Goal: Task Accomplishment & Management: Complete application form

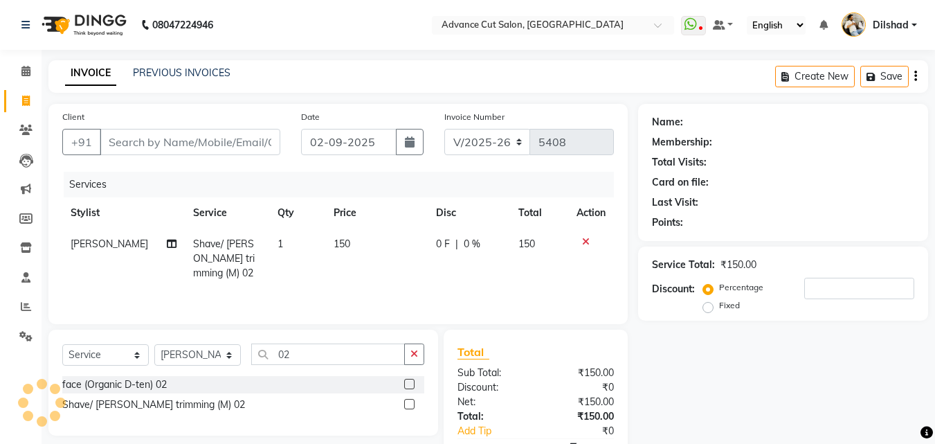
select select "922"
select select "service"
select select "15349"
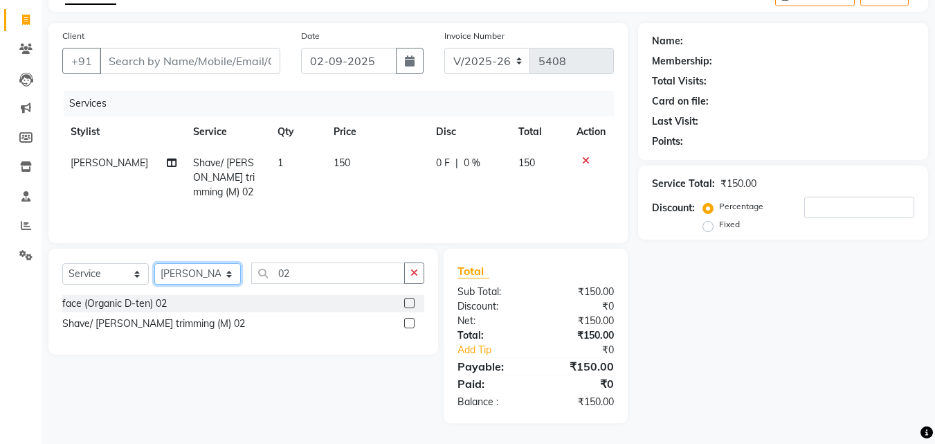
click at [222, 278] on select "Select Stylist Abrar Alam Dilshad Lallan Meenu Nafeesh Ahmad Naved O.P. Sharma …" at bounding box center [197, 273] width 87 height 21
click at [154, 263] on select "Select Stylist Abrar Alam Dilshad Lallan Meenu Nafeesh Ahmad Naved O.P. Sharma …" at bounding box center [197, 273] width 87 height 21
click at [296, 270] on input "02" at bounding box center [328, 272] width 154 height 21
click at [137, 63] on input "Client" at bounding box center [190, 61] width 181 height 26
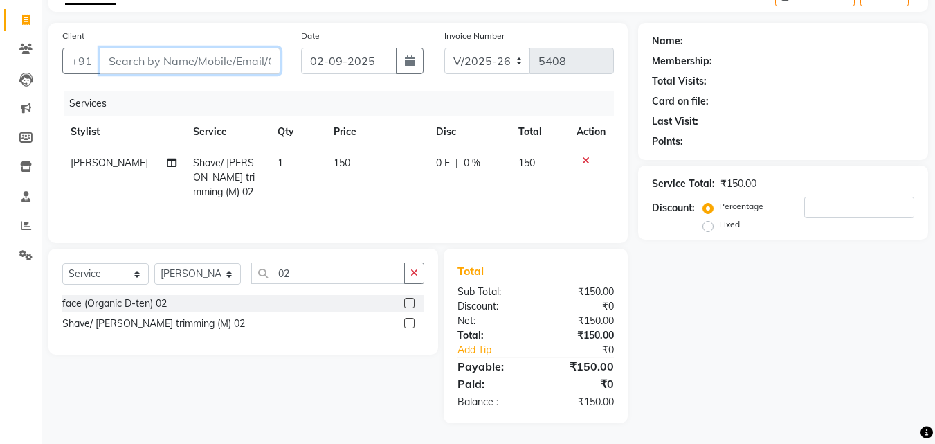
type input "9"
type input "0"
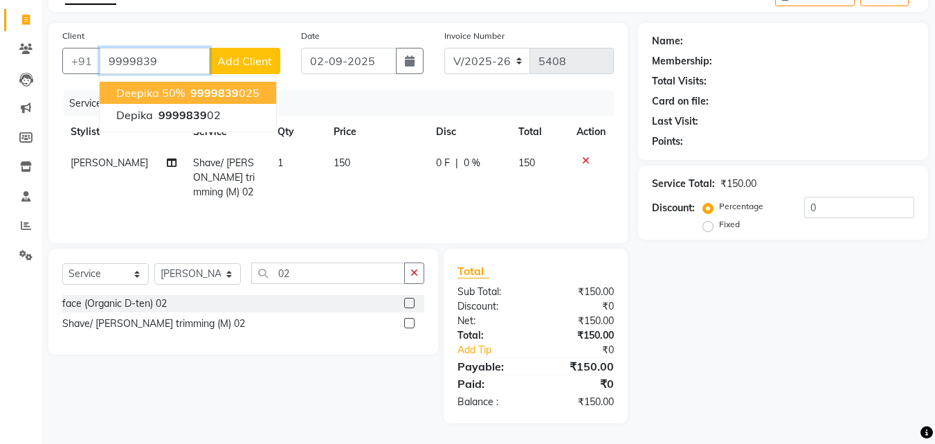
click at [170, 84] on button "Deepika 50% 9999839 025" at bounding box center [188, 93] width 177 height 22
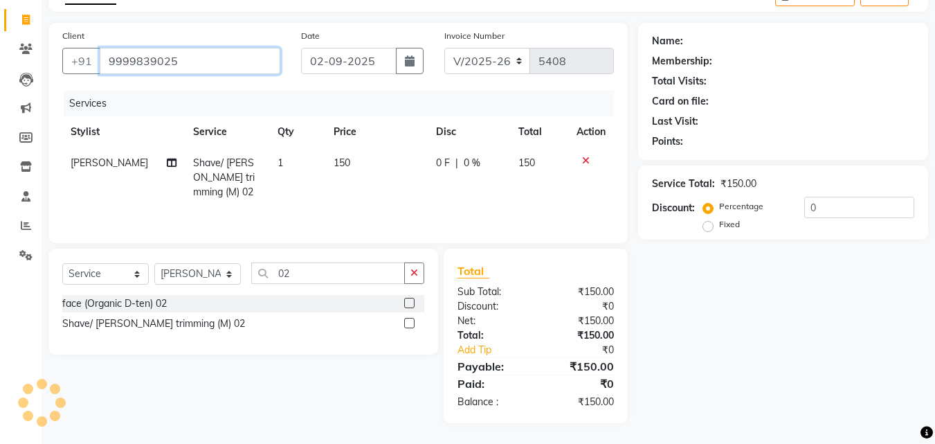
type input "9999839025"
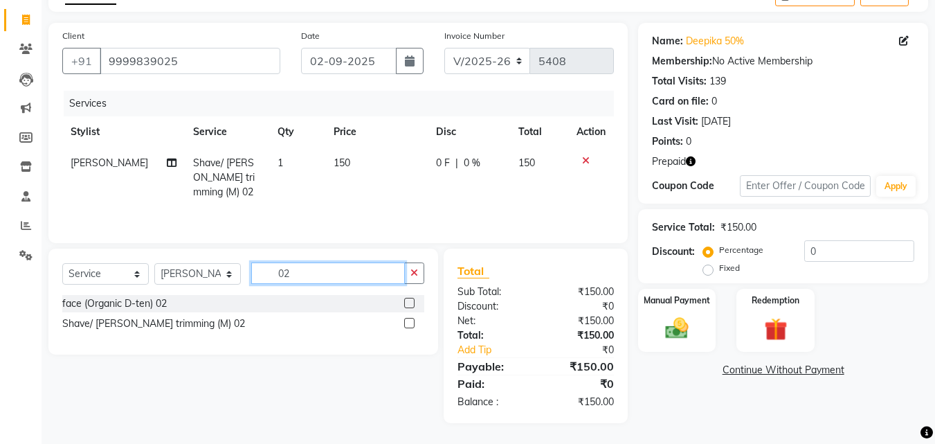
click at [303, 277] on input "02" at bounding box center [328, 272] width 154 height 21
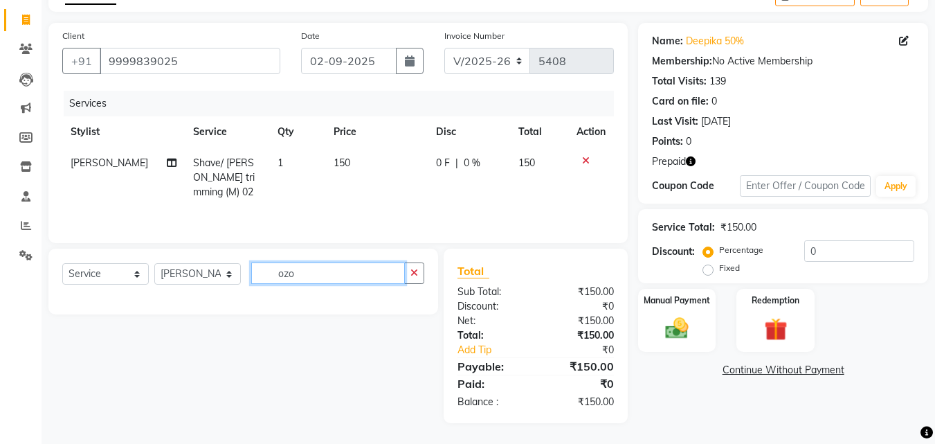
click at [284, 276] on input "ozo" at bounding box center [328, 272] width 154 height 21
click at [309, 276] on input "ozo" at bounding box center [328, 272] width 154 height 21
type input "o"
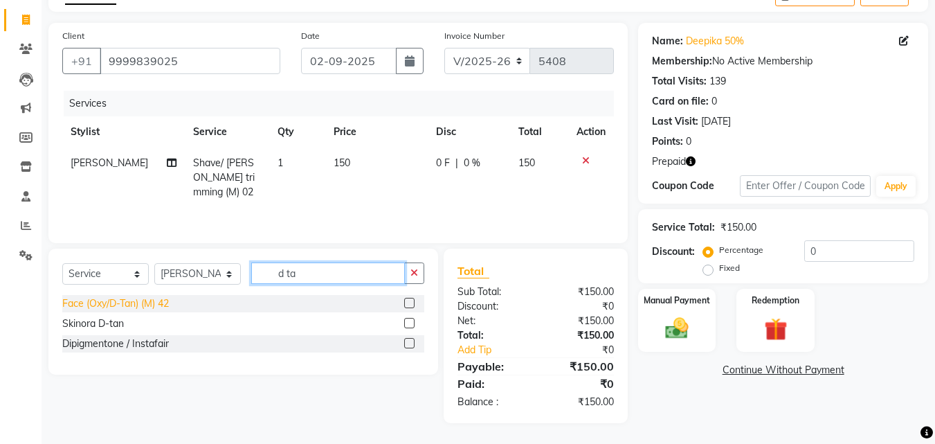
type input "d ta"
click at [93, 304] on div "Face (Oxy/D-Tan) (M) 42" at bounding box center [115, 303] width 107 height 15
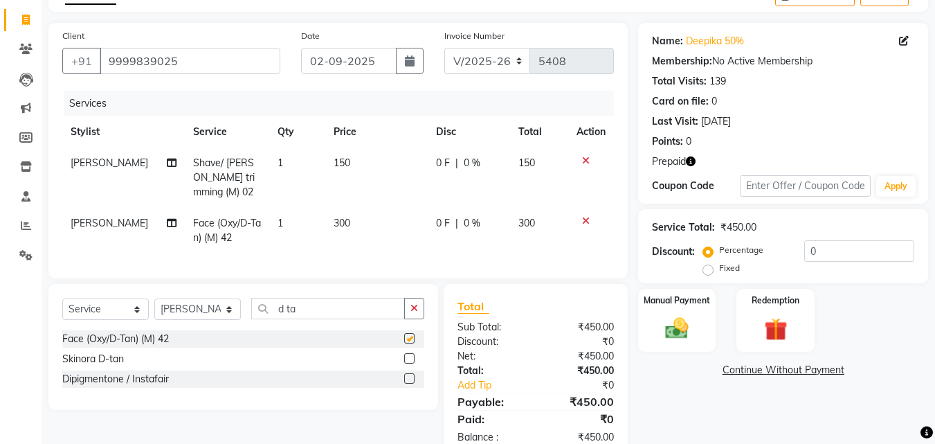
checkbox input "false"
click at [309, 208] on td "1" at bounding box center [297, 231] width 56 height 46
select select "15349"
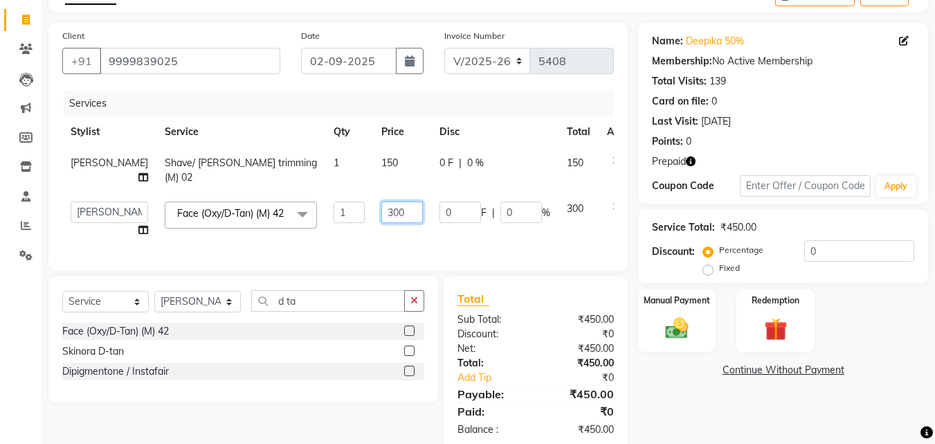
click at [381, 223] on input "300" at bounding box center [402, 211] width 42 height 21
type input "500"
click at [674, 387] on div "Name: Deepika 50% Membership: No Active Membership Total Visits: 139 Card on fi…" at bounding box center [788, 237] width 300 height 428
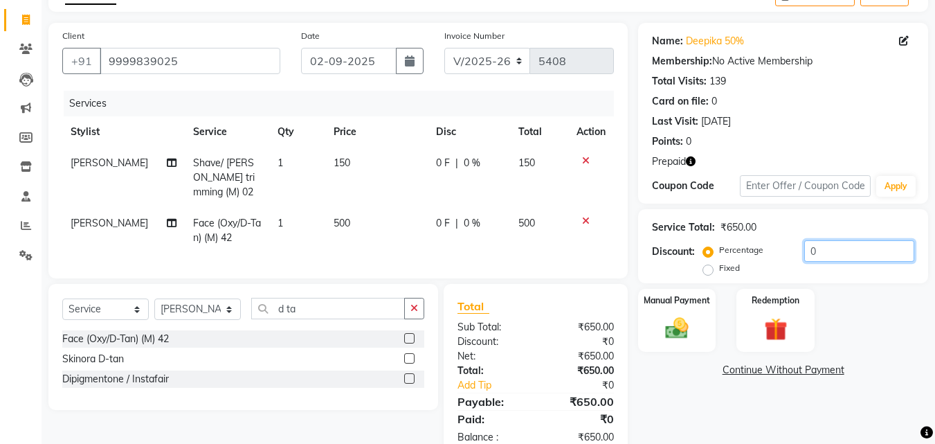
click at [805, 252] on input "0" at bounding box center [860, 250] width 110 height 21
type input "50"
click at [782, 323] on img at bounding box center [775, 329] width 39 height 30
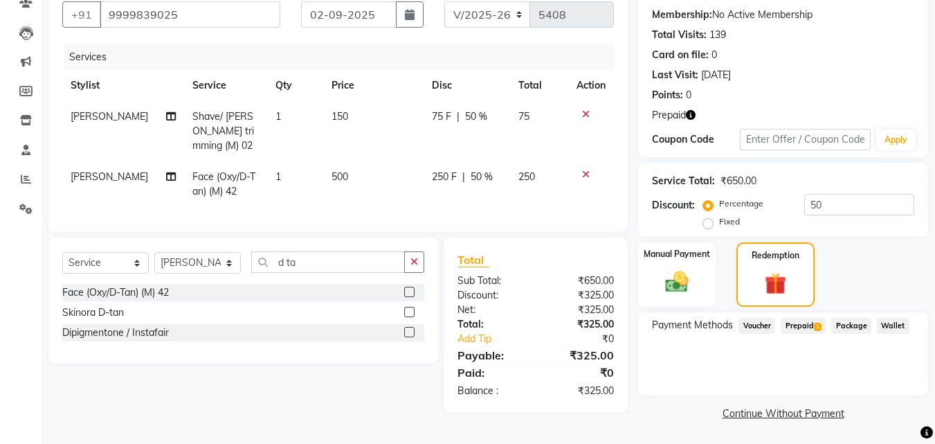
scroll to position [128, 0]
click at [805, 321] on span "Prepaid 1" at bounding box center [803, 325] width 45 height 16
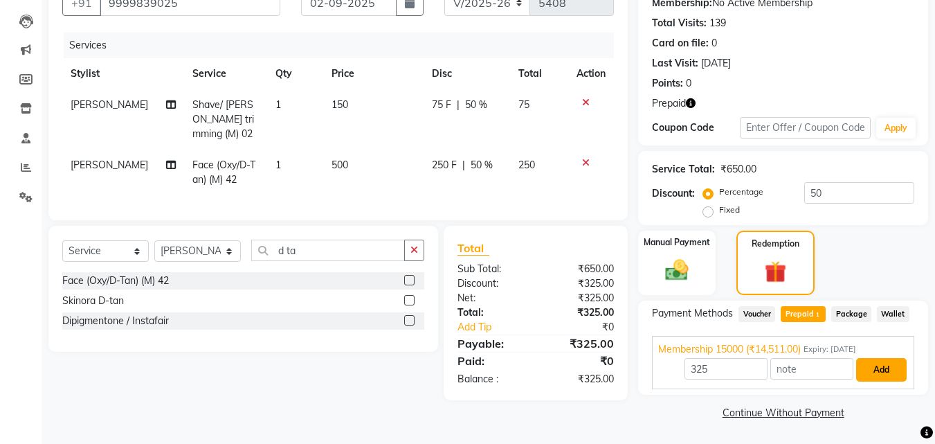
click at [889, 365] on button "Add" at bounding box center [881, 370] width 51 height 24
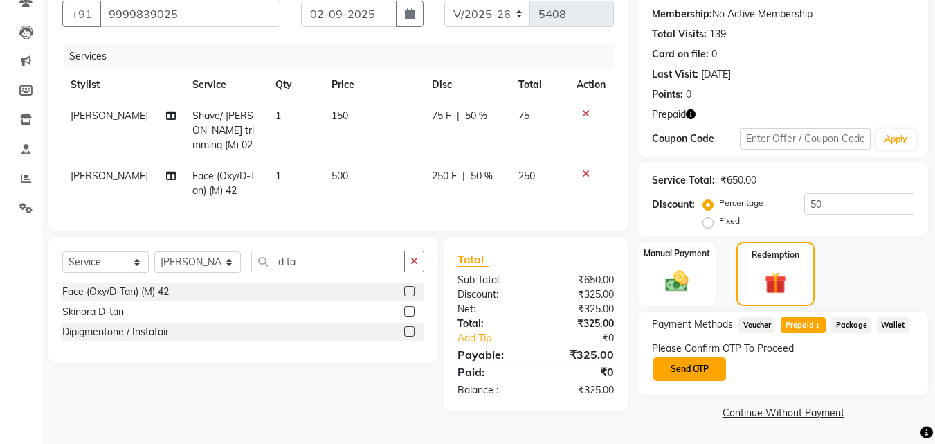
click at [703, 369] on button "Send OTP" at bounding box center [690, 369] width 73 height 24
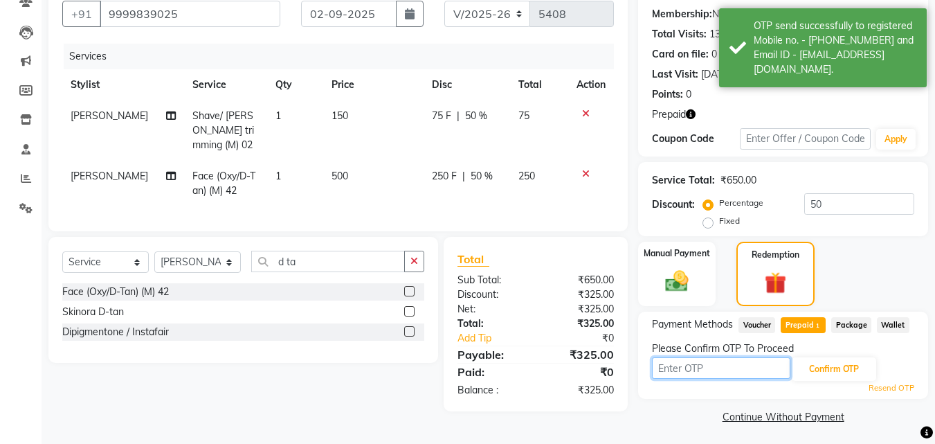
click at [699, 369] on input "text" at bounding box center [721, 367] width 138 height 21
type input "8100"
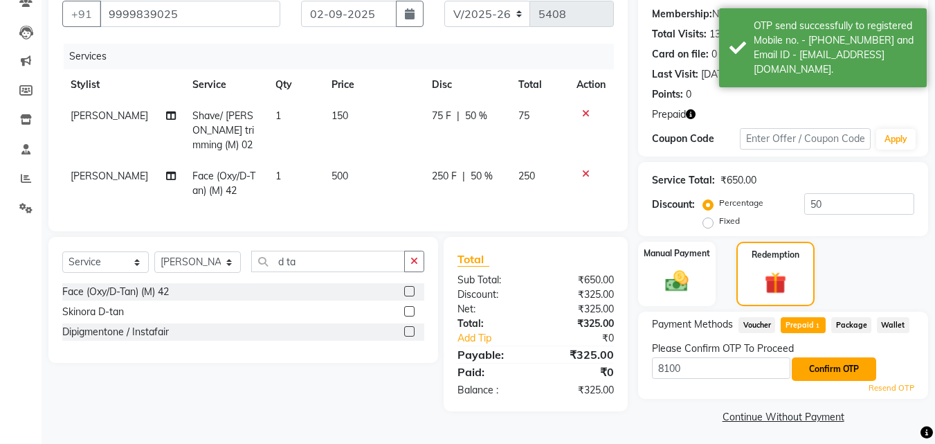
click at [825, 374] on button "Confirm OTP" at bounding box center [834, 369] width 84 height 24
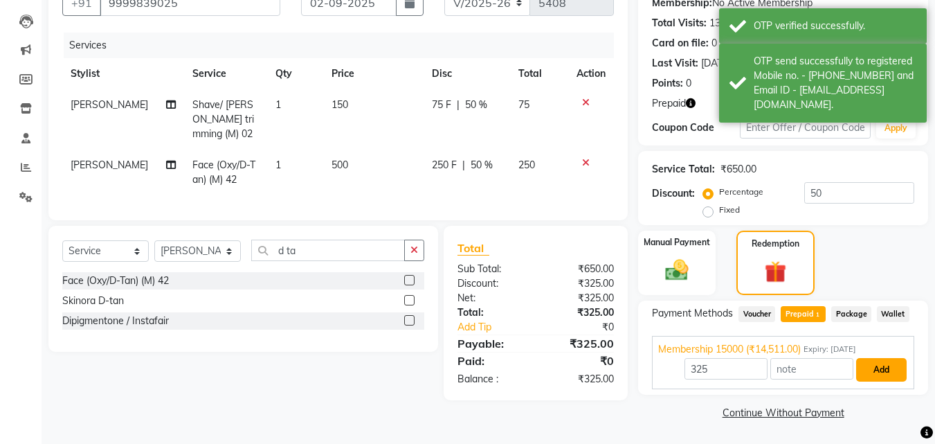
click at [872, 369] on button "Add" at bounding box center [881, 370] width 51 height 24
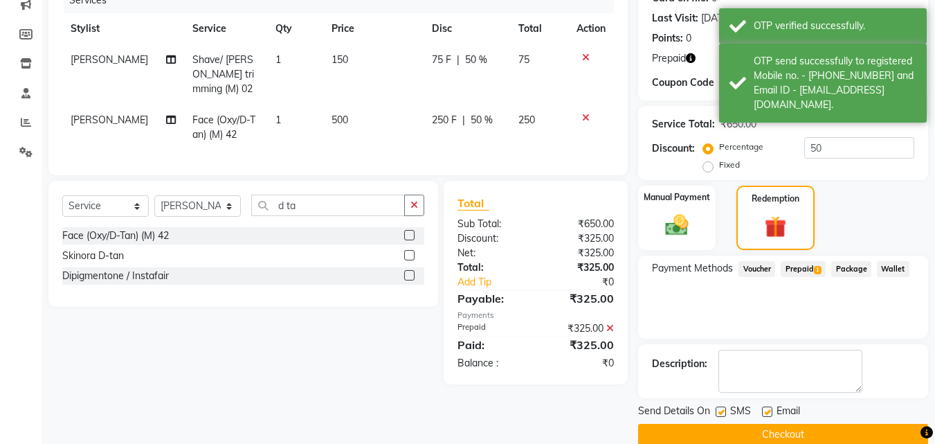
scroll to position [206, 0]
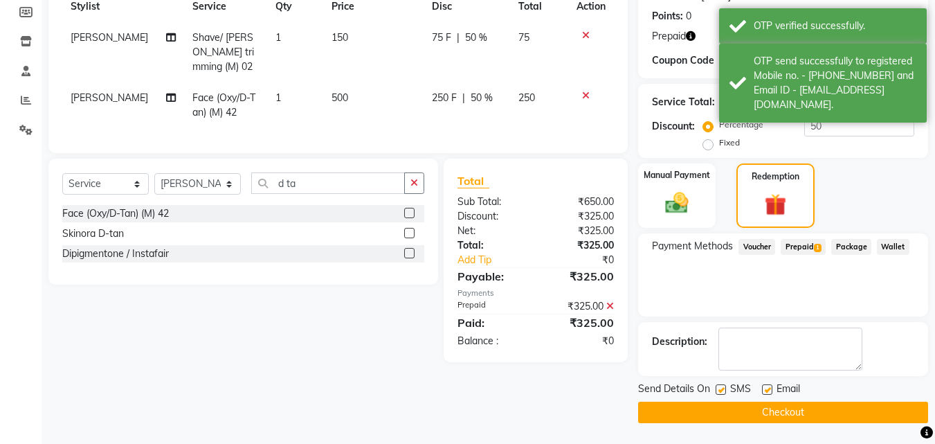
click at [730, 418] on button "Checkout" at bounding box center [783, 412] width 290 height 21
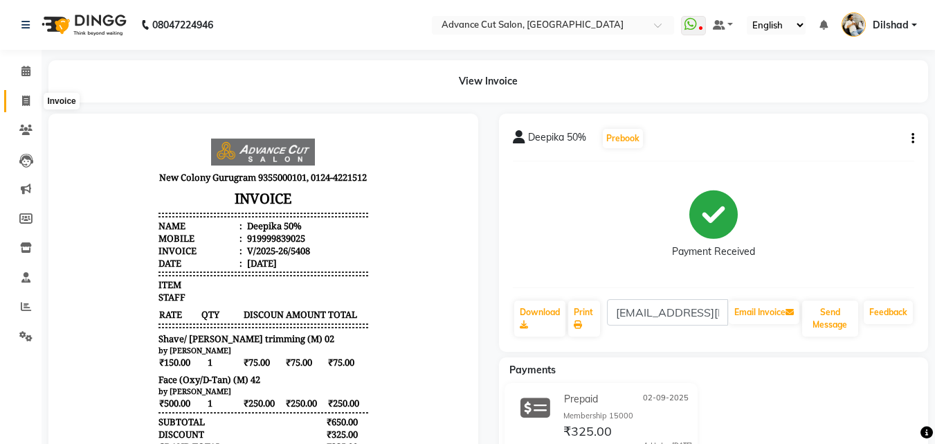
click at [32, 102] on span at bounding box center [26, 101] width 24 height 16
select select "service"
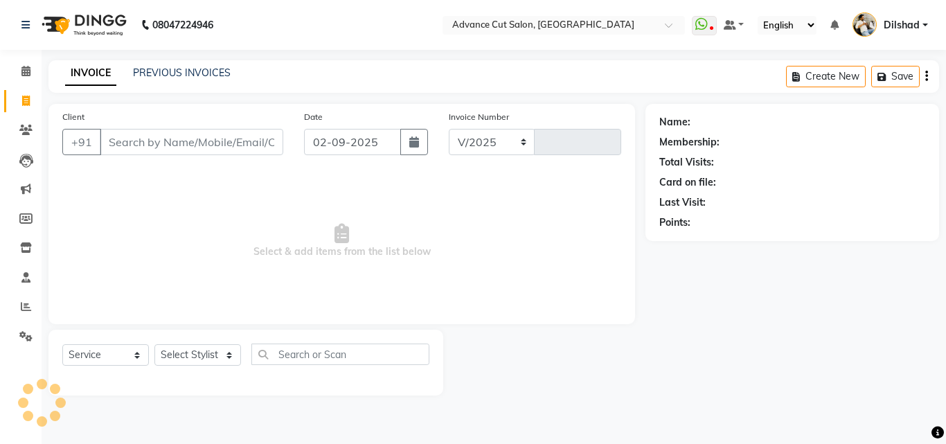
select select "922"
type input "5409"
click at [206, 77] on link "PREVIOUS INVOICES" at bounding box center [182, 72] width 98 height 12
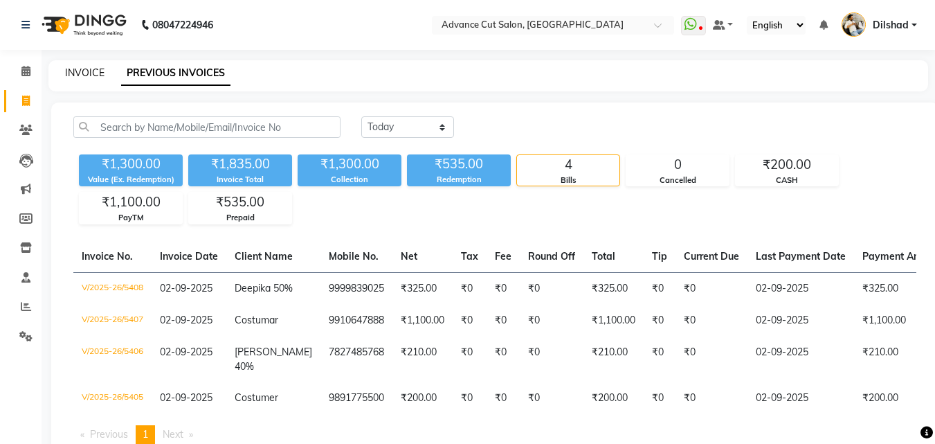
click at [74, 69] on link "INVOICE" at bounding box center [84, 72] width 39 height 12
select select "service"
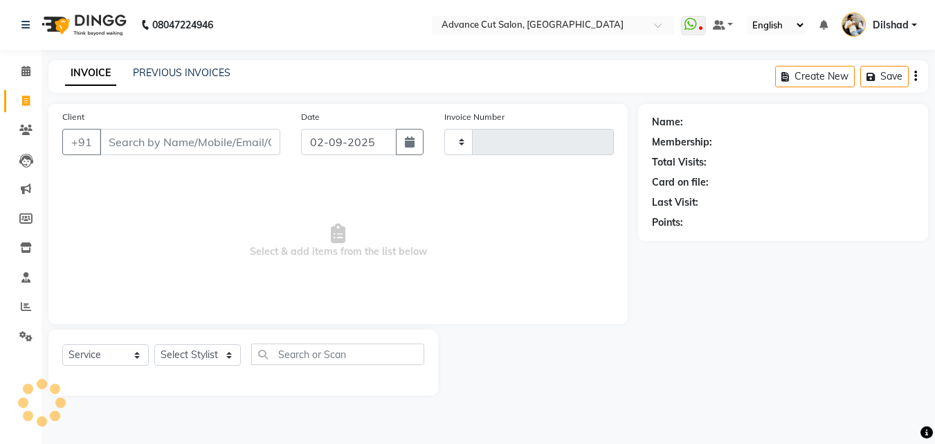
type input "5409"
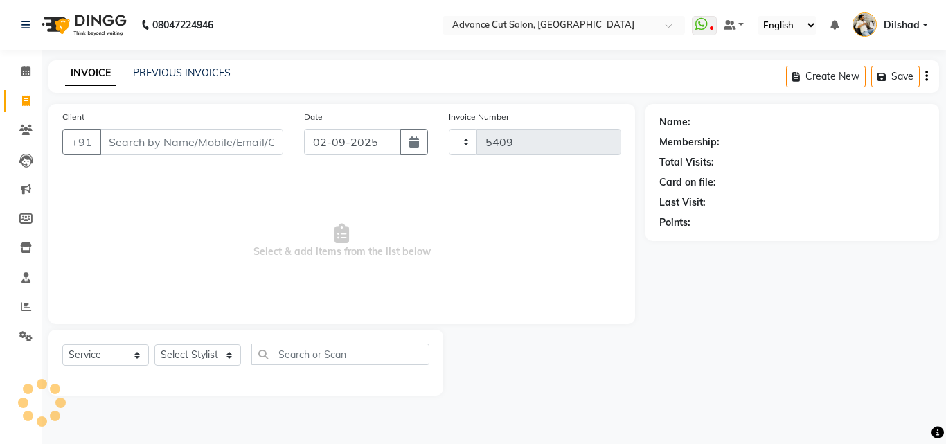
select select "922"
click at [194, 75] on link "PREVIOUS INVOICES" at bounding box center [182, 72] width 98 height 12
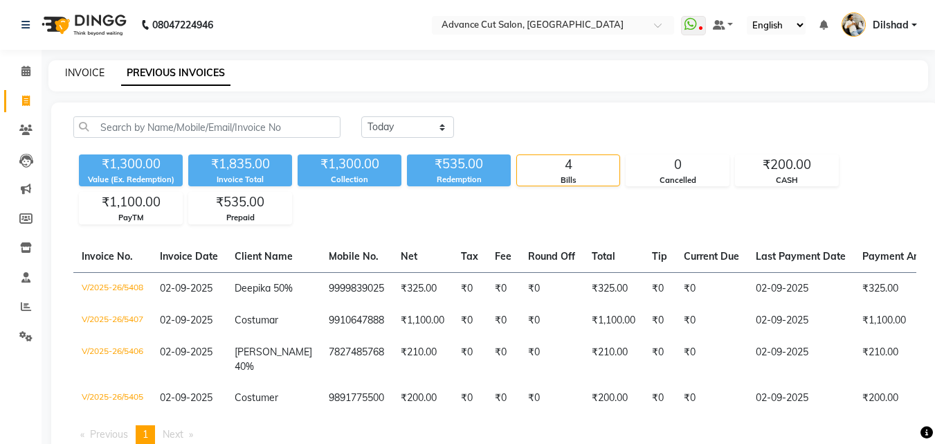
click at [70, 72] on link "INVOICE" at bounding box center [84, 72] width 39 height 12
select select "922"
select select "service"
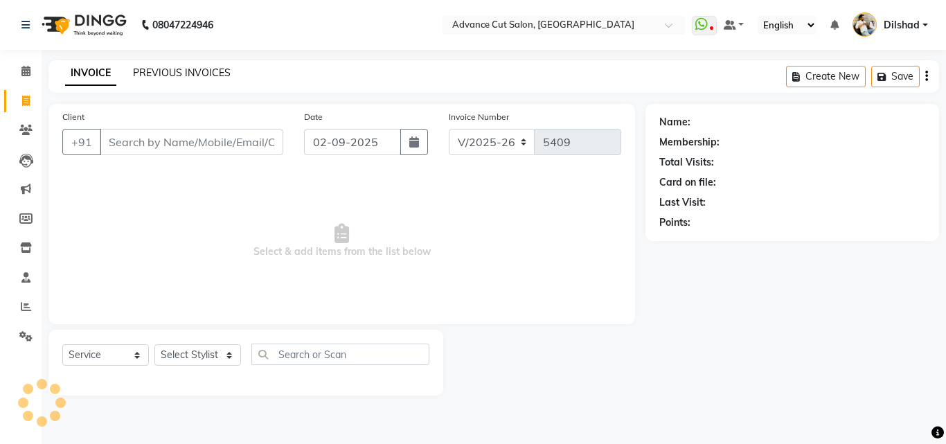
click at [146, 68] on link "PREVIOUS INVOICES" at bounding box center [182, 72] width 98 height 12
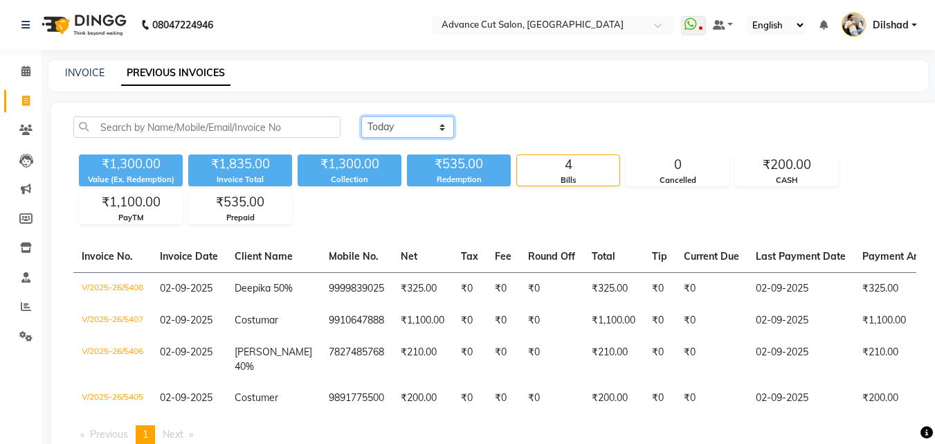
click at [418, 132] on select "[DATE] [DATE] Custom Range" at bounding box center [407, 126] width 93 height 21
select select "[DATE]"
click at [361, 116] on select "[DATE] [DATE] Custom Range" at bounding box center [407, 126] width 93 height 21
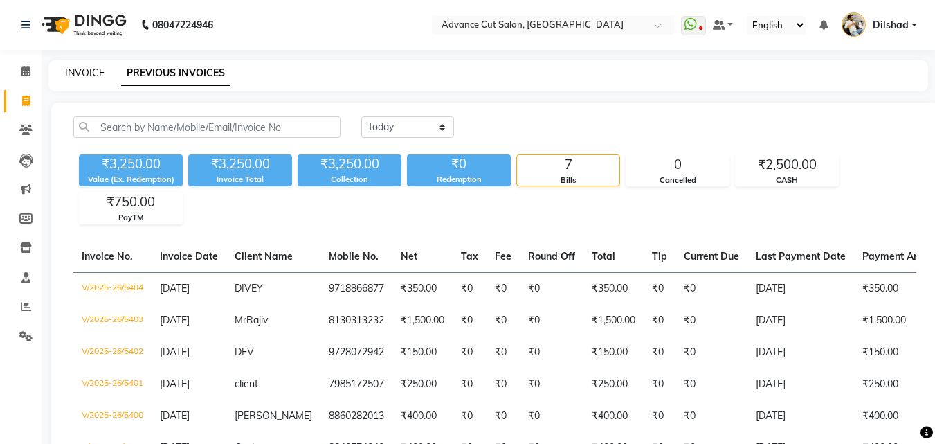
click at [75, 72] on link "INVOICE" at bounding box center [84, 72] width 39 height 12
select select "service"
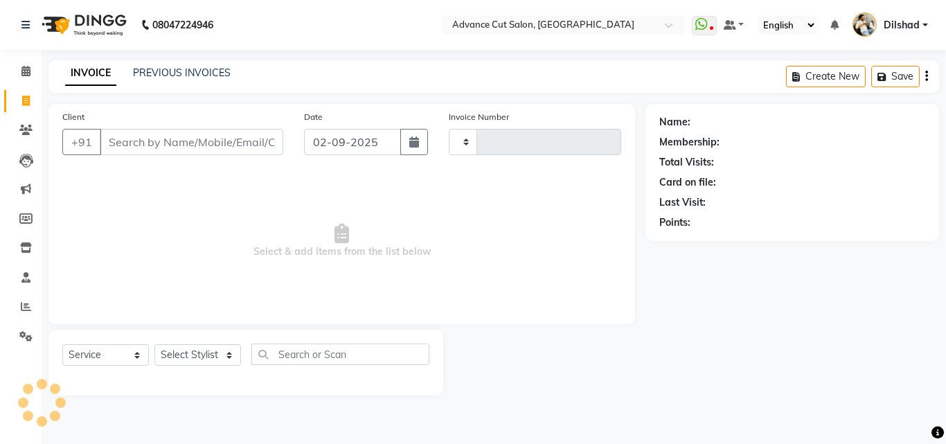
type input "5409"
select select "922"
click at [208, 358] on select "Select Stylist Abrar Alam Dilshad Lallan Meenu Nafeesh Ahmad Naved O.P. Sharma …" at bounding box center [197, 354] width 87 height 21
select select "87863"
click at [154, 344] on select "Select Stylist Abrar Alam Dilshad Lallan Meenu Nafeesh Ahmad Naved O.P. Sharma …" at bounding box center [197, 354] width 87 height 21
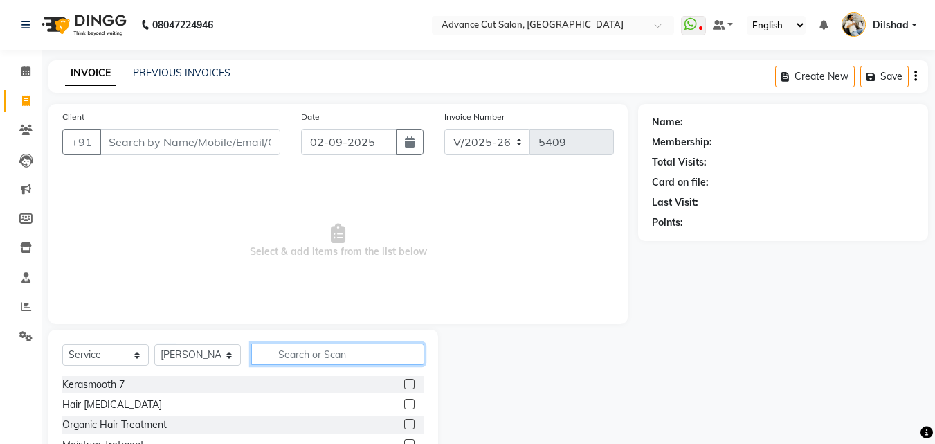
click at [284, 358] on input "text" at bounding box center [337, 353] width 173 height 21
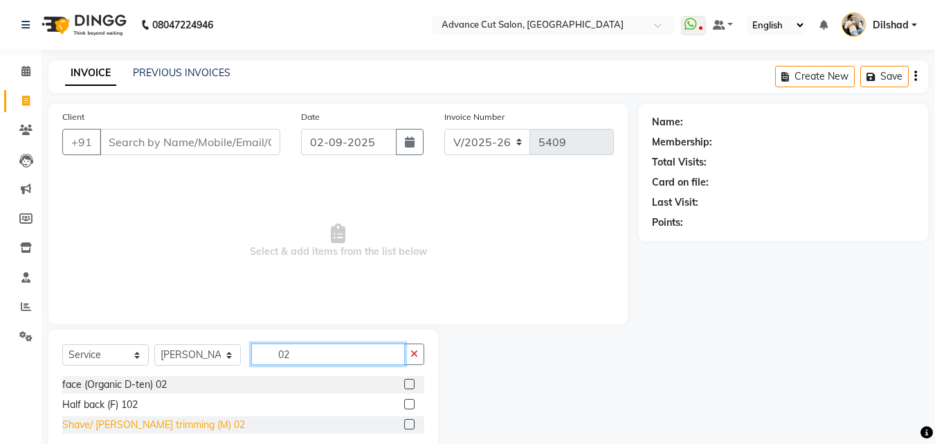
type input "02"
click at [95, 423] on div "Shave/ Beard trimming (M) 02" at bounding box center [153, 424] width 183 height 15
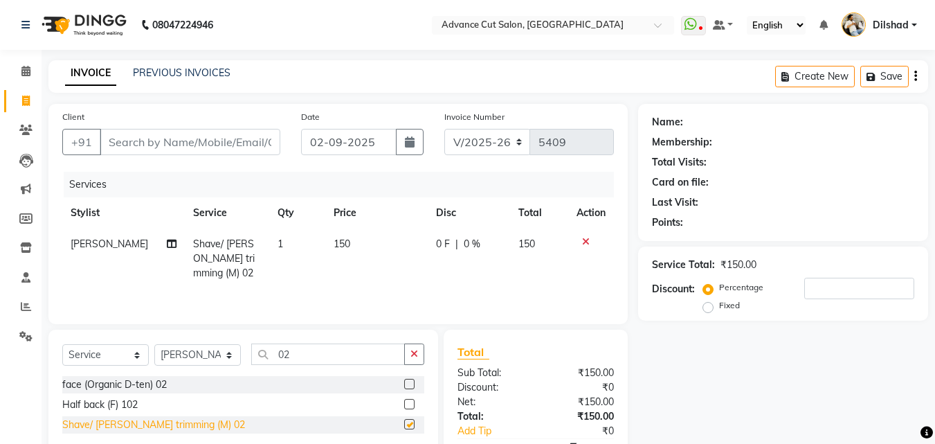
checkbox input "false"
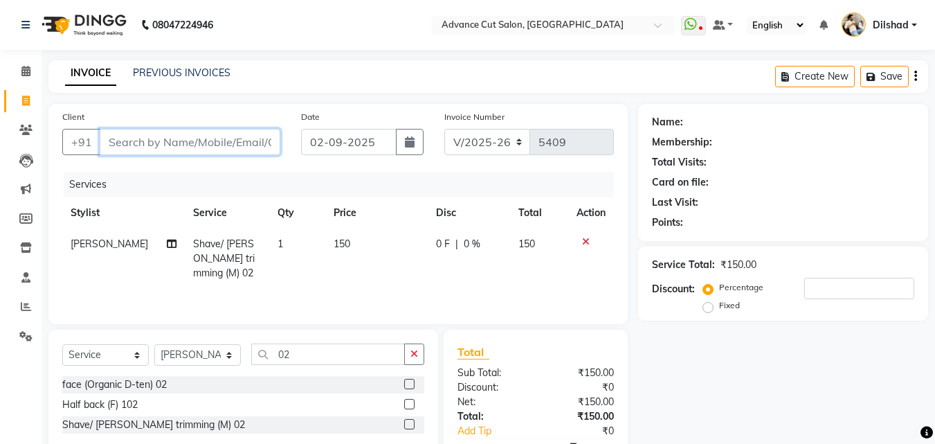
click at [134, 145] on input "Client" at bounding box center [190, 142] width 181 height 26
type input "7"
type input "0"
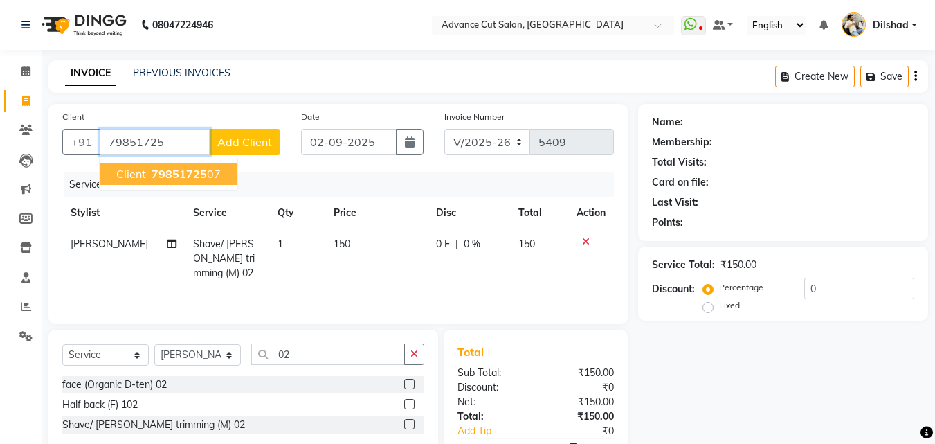
click at [158, 167] on span "79851725" at bounding box center [179, 174] width 55 height 14
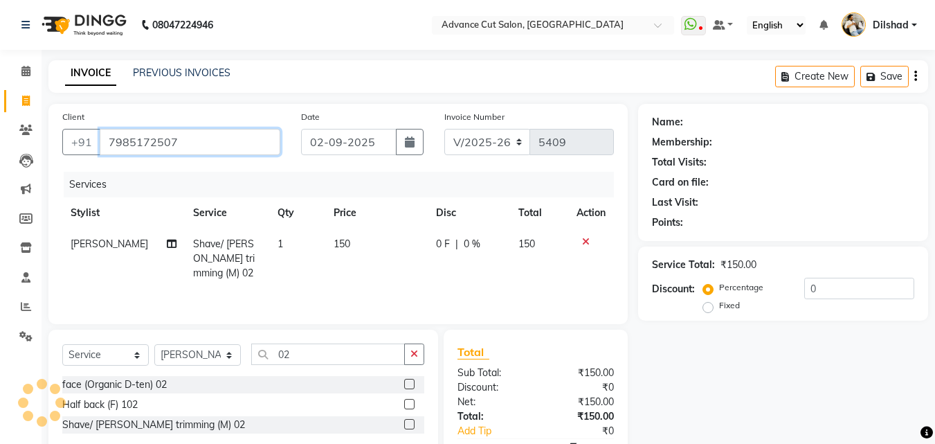
type input "7985172507"
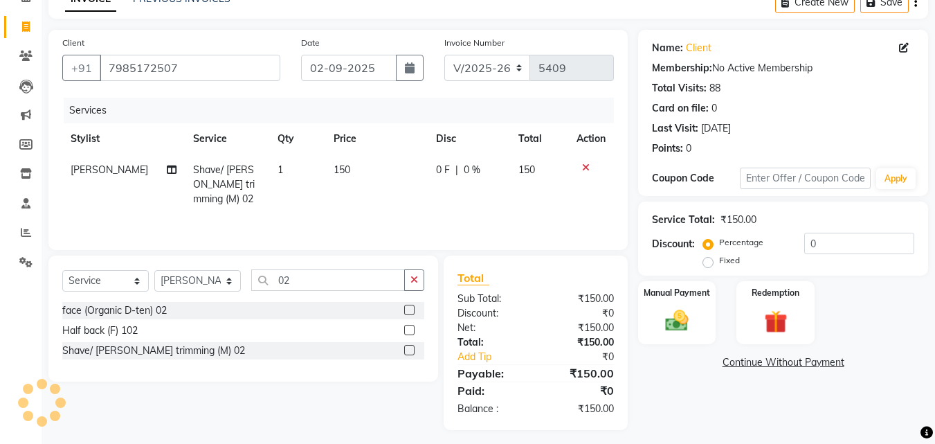
scroll to position [81, 0]
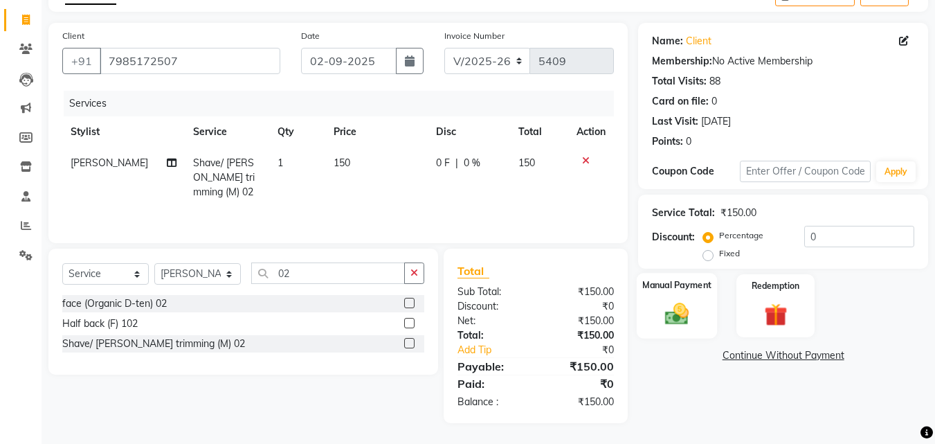
click at [672, 307] on img at bounding box center [677, 314] width 39 height 28
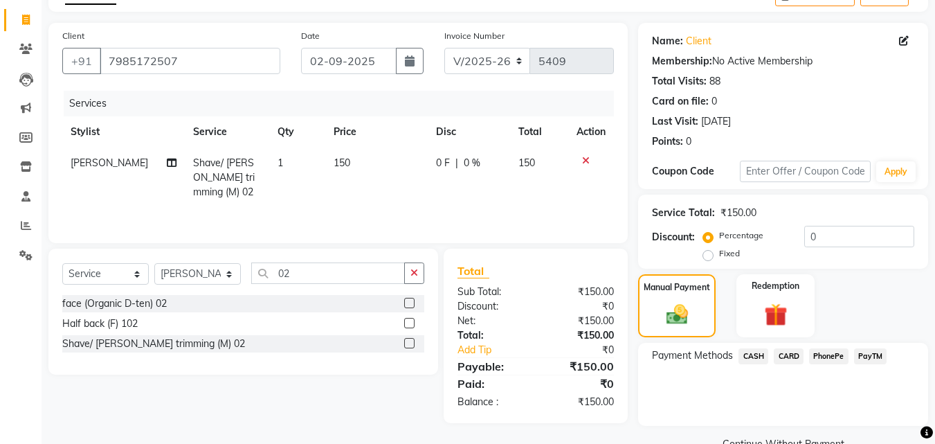
click at [869, 355] on span "PayTM" at bounding box center [870, 356] width 33 height 16
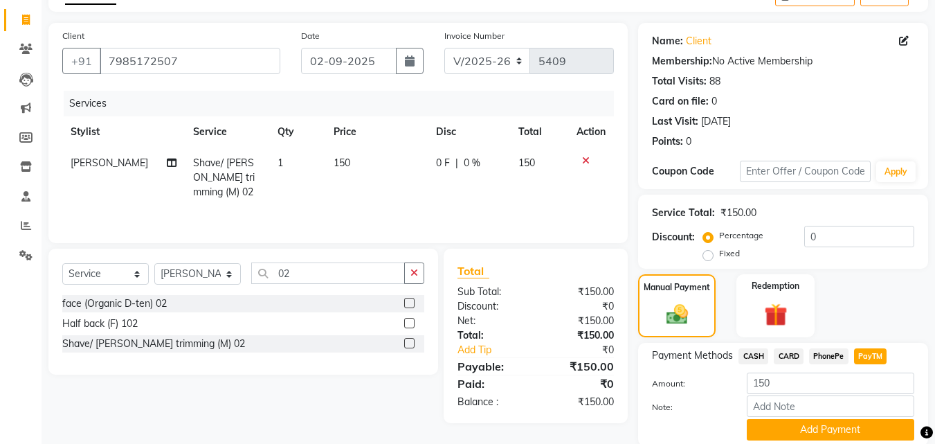
click at [835, 425] on button "Add Payment" at bounding box center [831, 429] width 168 height 21
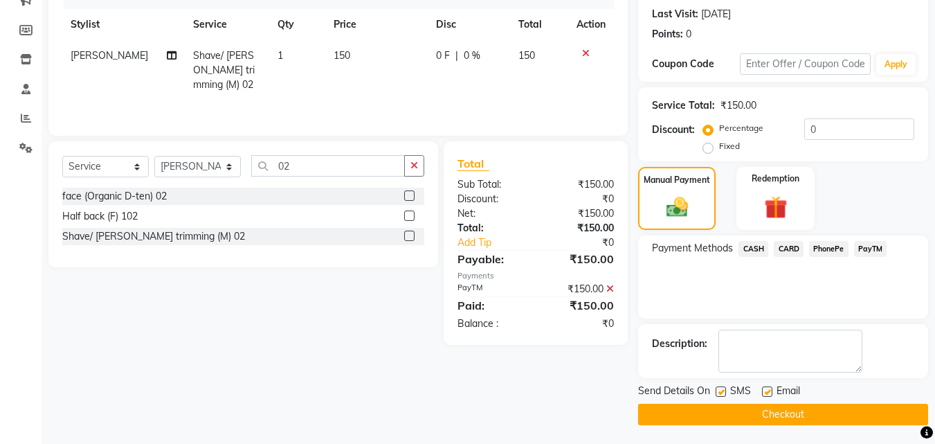
scroll to position [190, 0]
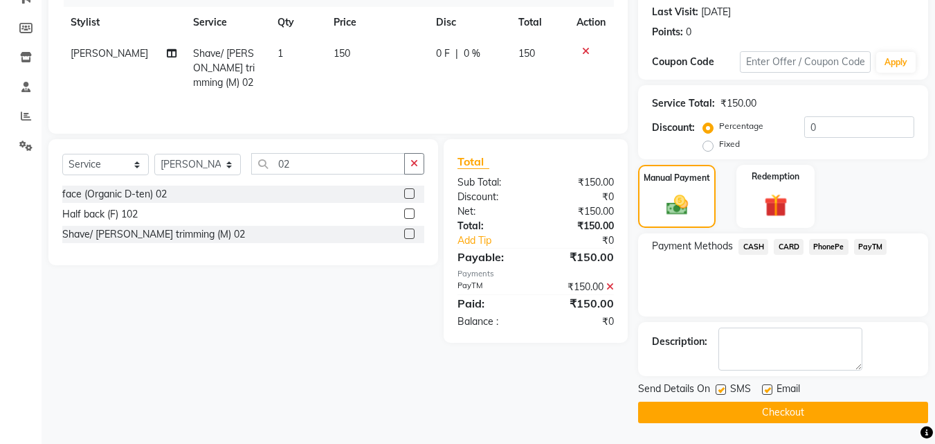
click at [721, 388] on label at bounding box center [721, 389] width 10 height 10
click at [721, 388] on input "checkbox" at bounding box center [720, 390] width 9 height 9
checkbox input "false"
click at [746, 411] on button "Checkout" at bounding box center [783, 412] width 290 height 21
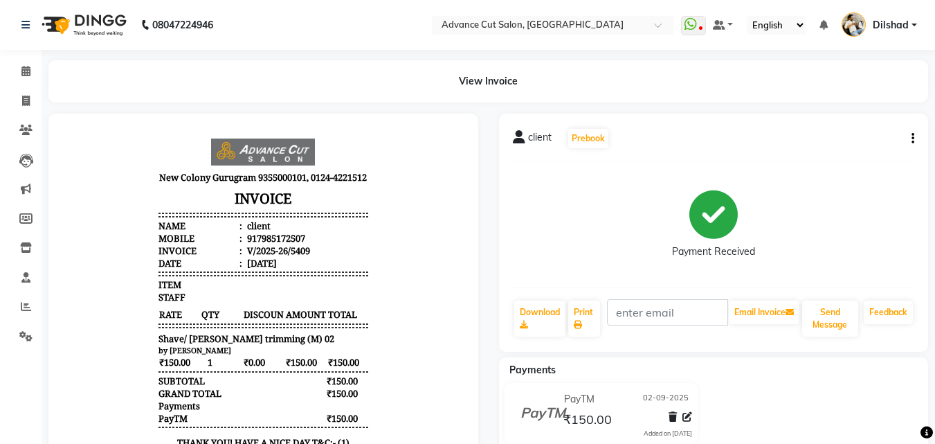
click at [912, 37] on nav "08047224946 Select Location × Advance Cut Salon, New Colony WhatsApp Status ✕ S…" at bounding box center [467, 25] width 935 height 50
click at [28, 102] on icon at bounding box center [26, 101] width 8 height 10
select select "service"
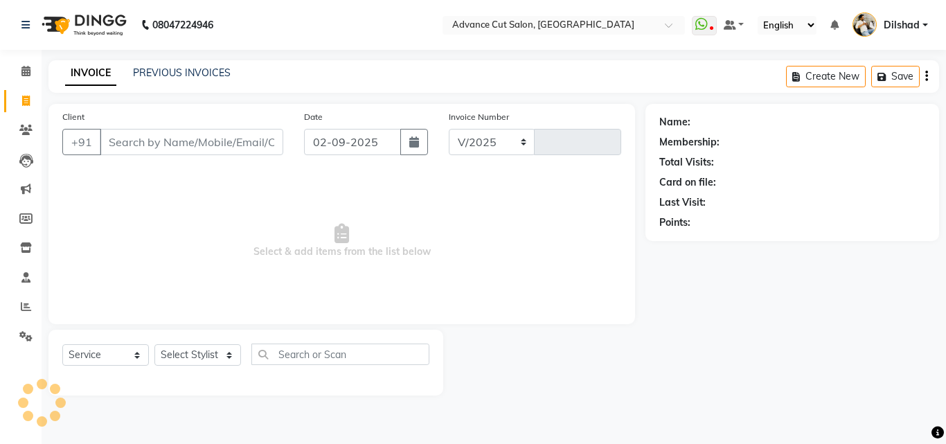
select select "922"
type input "5410"
click at [138, 138] on input "Client" at bounding box center [191, 142] width 183 height 26
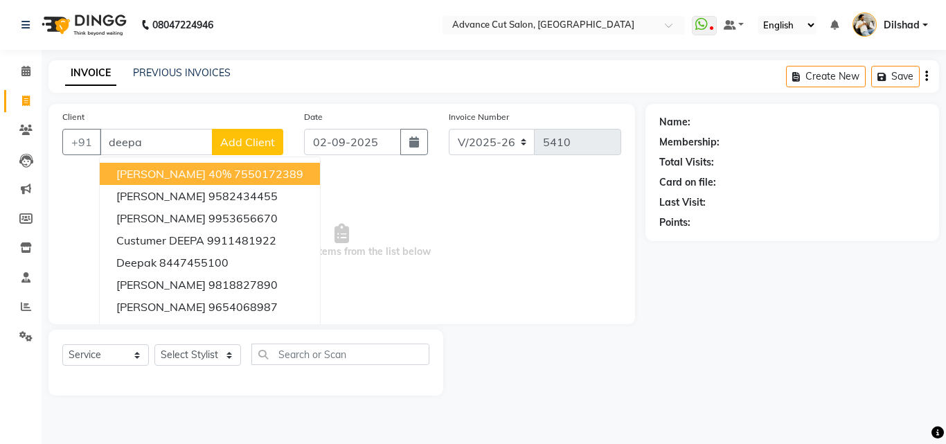
click at [145, 179] on span "Deepanshu 40%" at bounding box center [173, 174] width 115 height 14
type input "7550172389"
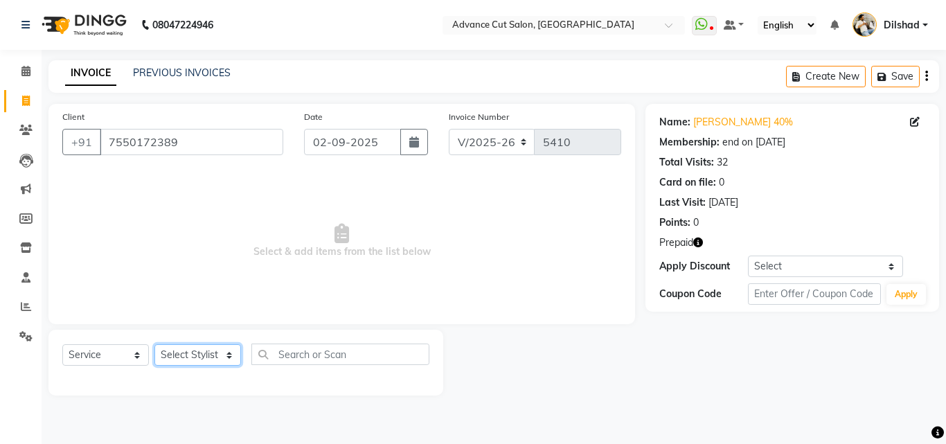
click at [218, 351] on select "Select Stylist Abrar Alam Dilshad Lallan Meenu Nafeesh Ahmad Naved O.P. Sharma …" at bounding box center [197, 354] width 87 height 21
select select "25769"
click at [154, 344] on select "Select Stylist Abrar Alam Dilshad Lallan Meenu Nafeesh Ahmad Naved O.P. Sharma …" at bounding box center [197, 354] width 87 height 21
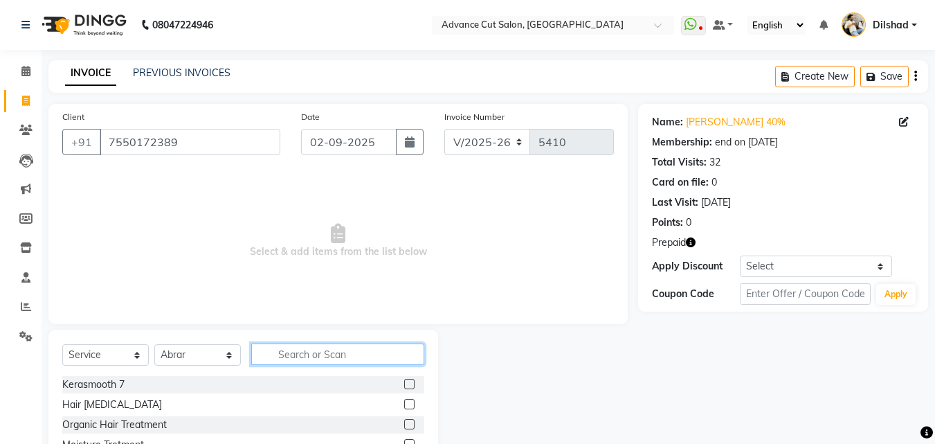
click at [296, 364] on input "text" at bounding box center [337, 353] width 173 height 21
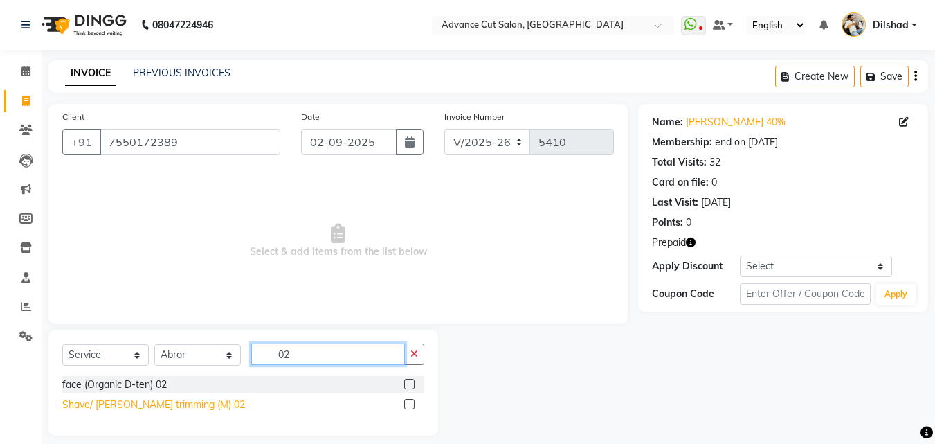
type input "02"
click at [149, 401] on div "Shave/ Beard trimming (M) 02" at bounding box center [153, 404] width 183 height 15
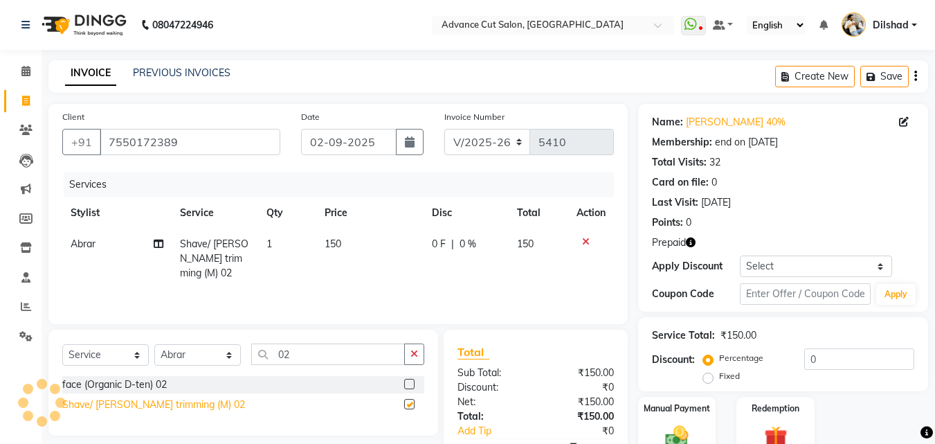
checkbox input "false"
click at [179, 343] on div "Select Service Product Membership Package Voucher Prepaid Gift Card Select Styl…" at bounding box center [243, 383] width 390 height 106
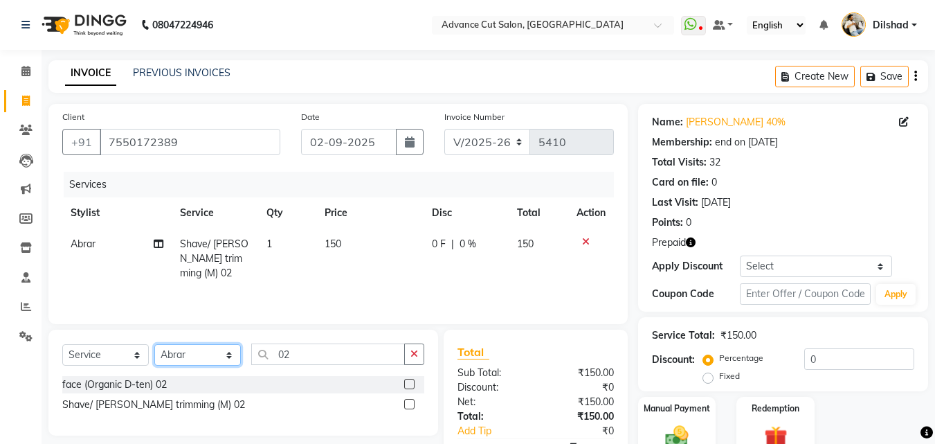
click at [179, 348] on select "Select Stylist Abrar Alam Dilshad Lallan Meenu Nafeesh Ahmad Naved O.P. Sharma …" at bounding box center [197, 354] width 87 height 21
select select "25355"
click at [154, 344] on select "Select Stylist Abrar Alam Dilshad Lallan Meenu Nafeesh Ahmad Naved O.P. Sharma …" at bounding box center [197, 354] width 87 height 21
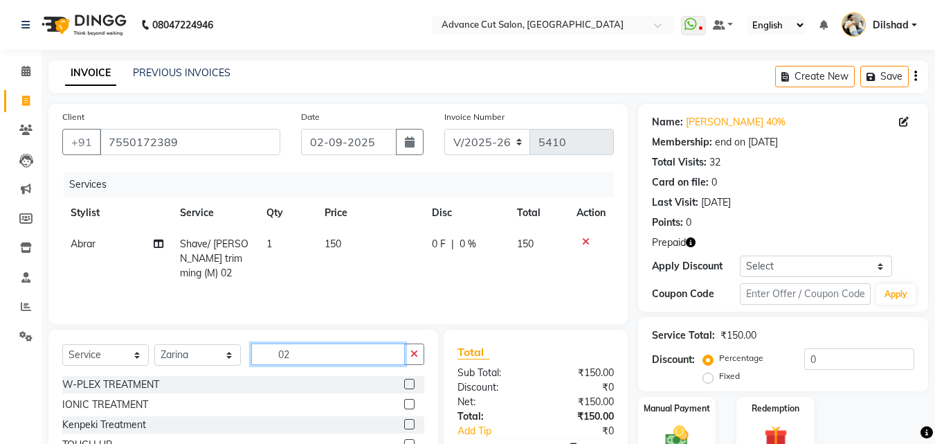
click at [300, 352] on input "02" at bounding box center [328, 353] width 154 height 21
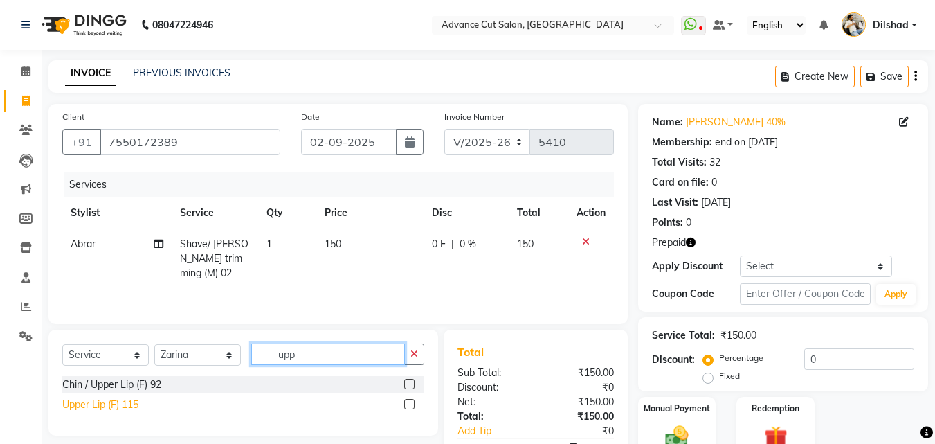
type input "upp"
click at [102, 403] on div "Upper Lip (F) 115" at bounding box center [100, 404] width 76 height 15
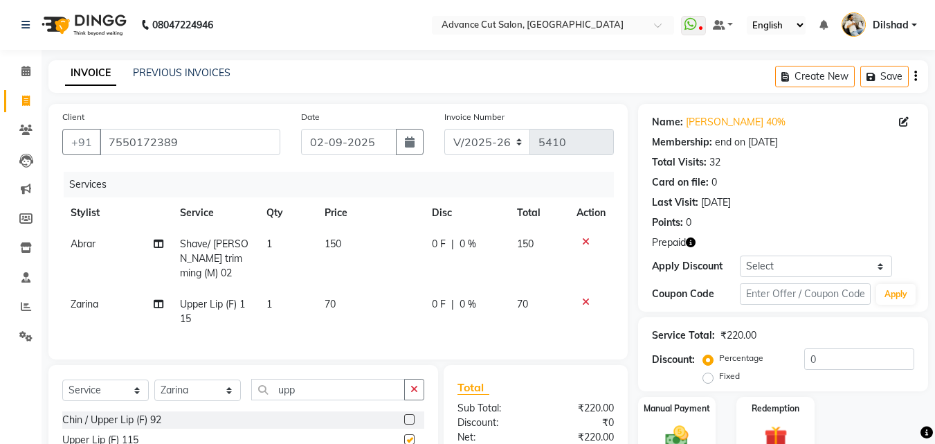
checkbox input "false"
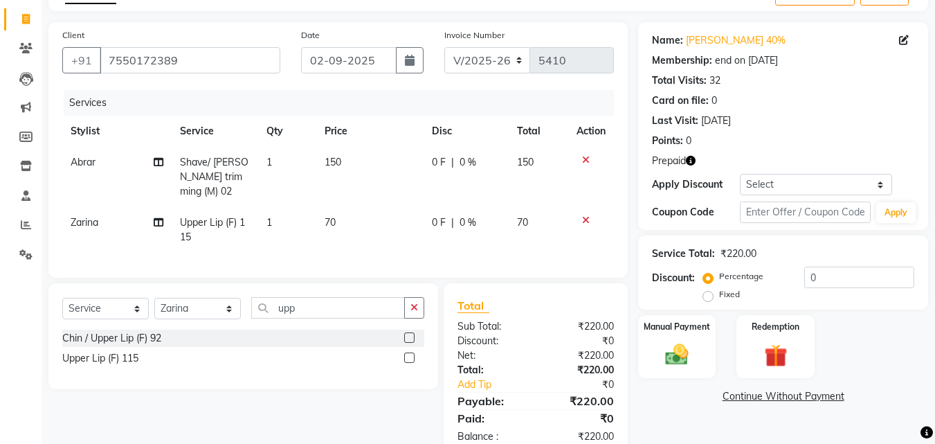
scroll to position [112, 0]
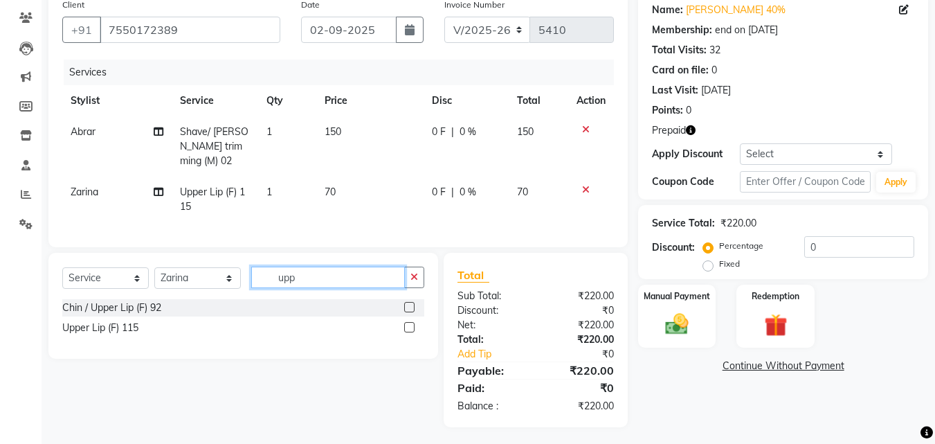
click at [314, 273] on input "upp" at bounding box center [328, 277] width 154 height 21
type input "eye"
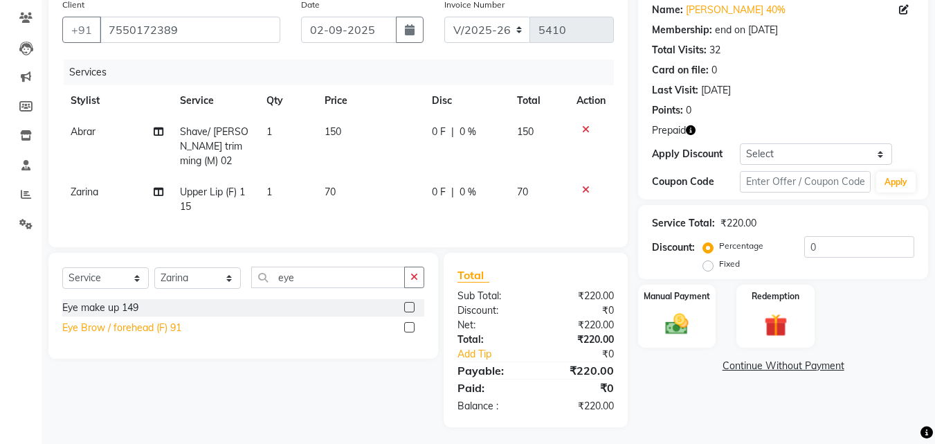
click at [152, 326] on div "Eye Brow / forehead (F) 91" at bounding box center [121, 328] width 119 height 15
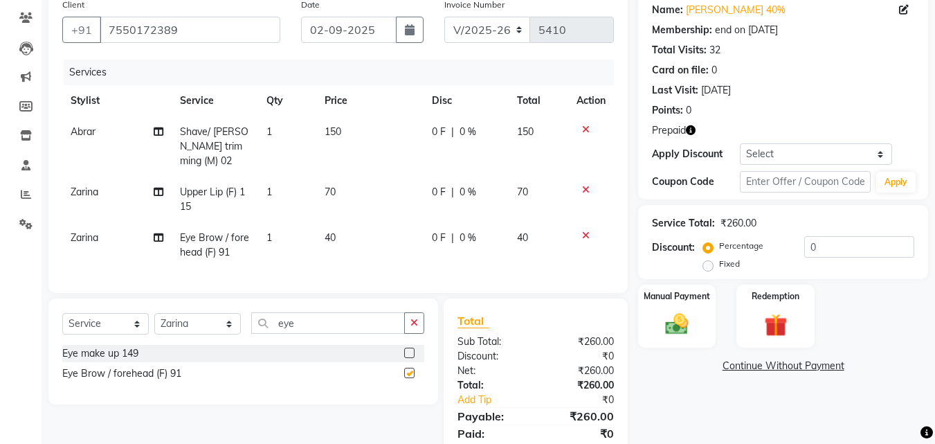
checkbox input "false"
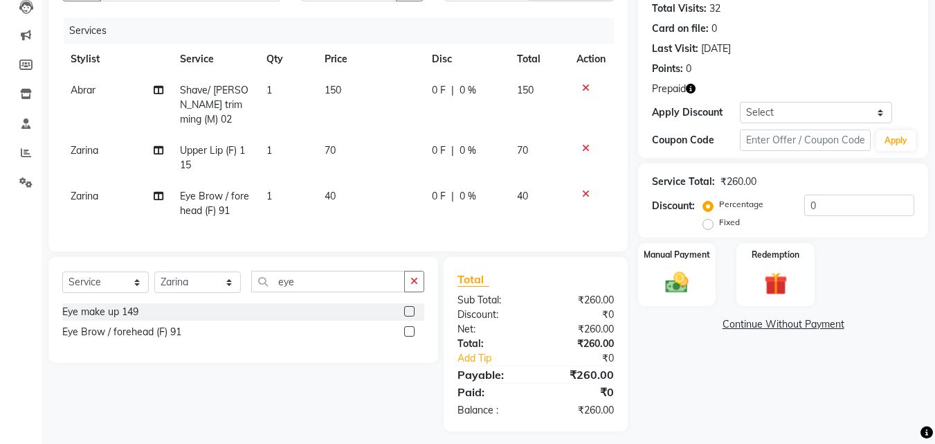
scroll to position [158, 0]
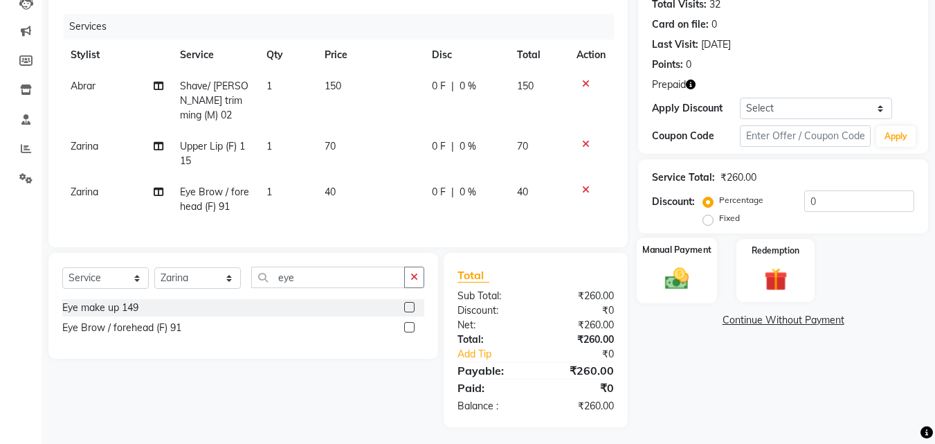
click at [703, 266] on div "Manual Payment" at bounding box center [677, 270] width 81 height 66
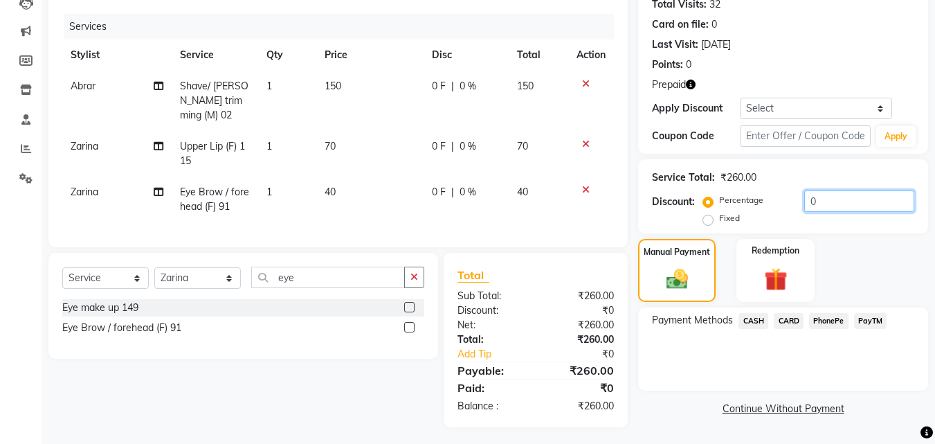
click at [805, 201] on input "0" at bounding box center [860, 200] width 110 height 21
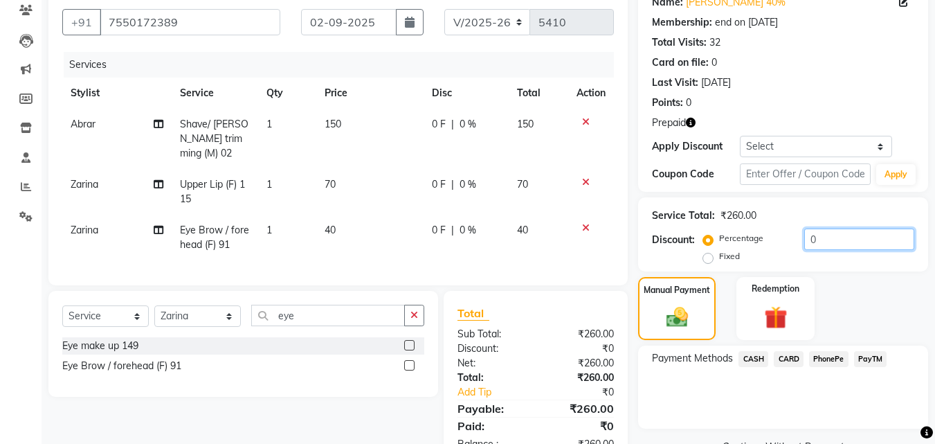
scroll to position [89, 0]
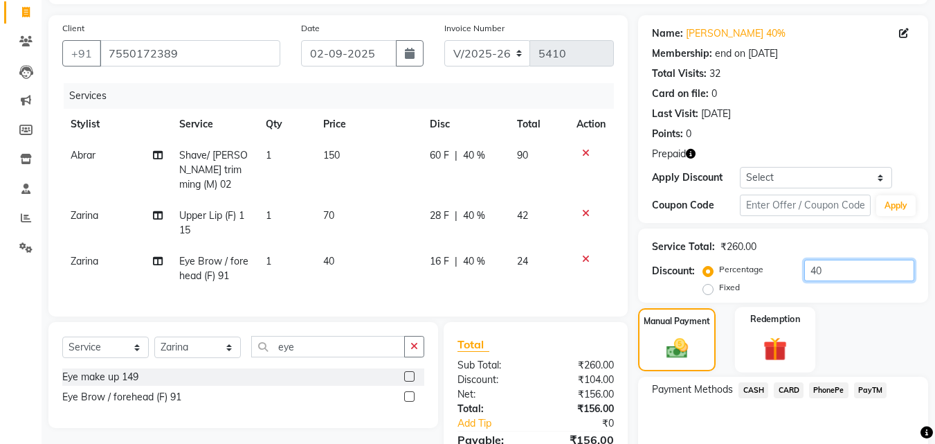
type input "40"
click at [775, 339] on img at bounding box center [775, 349] width 39 height 30
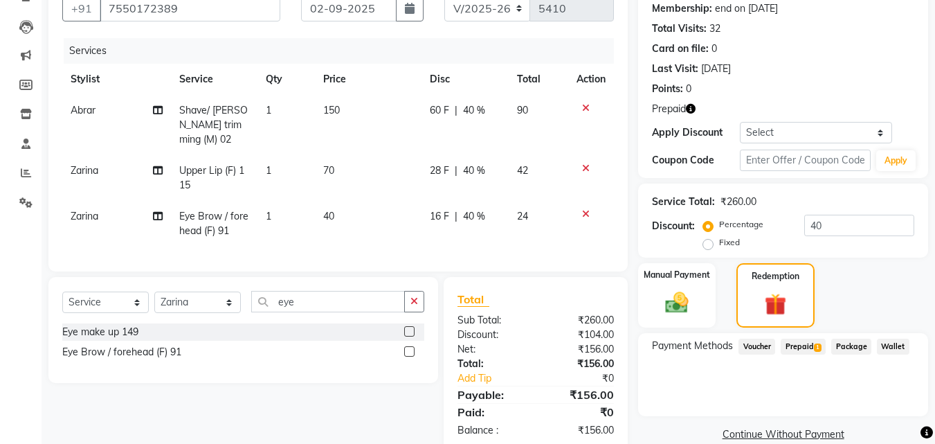
scroll to position [158, 0]
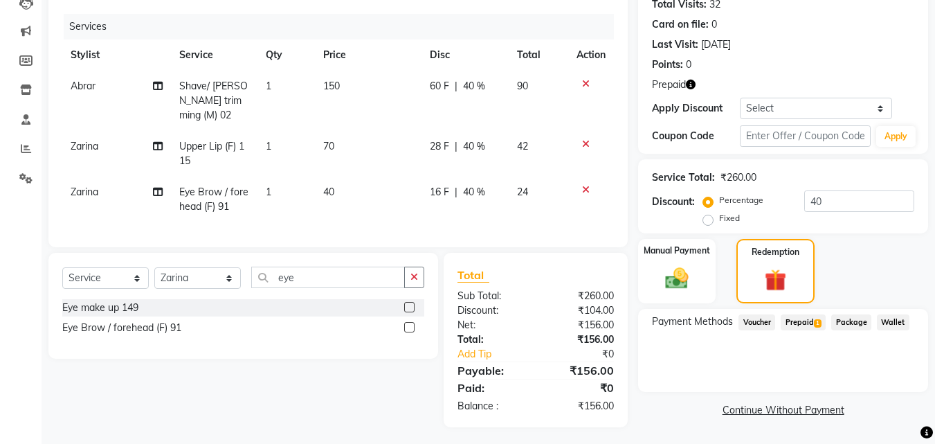
click at [803, 319] on span "Prepaid 1" at bounding box center [803, 322] width 45 height 16
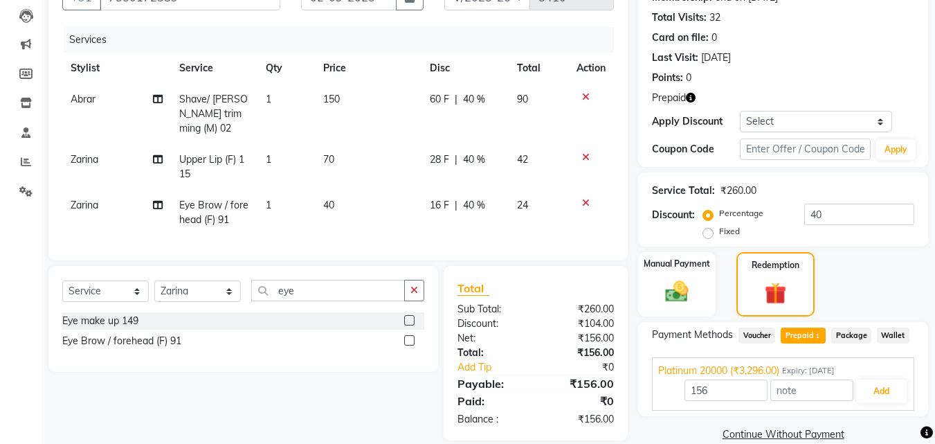
scroll to position [166, 0]
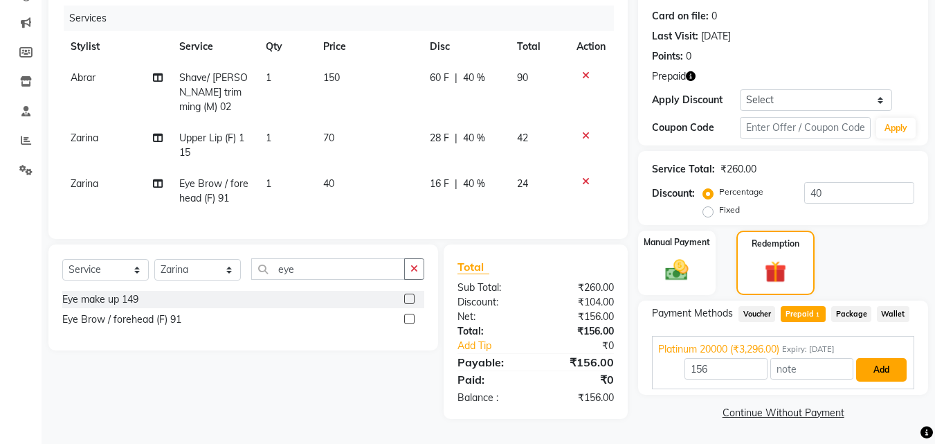
click at [879, 366] on button "Add" at bounding box center [881, 370] width 51 height 24
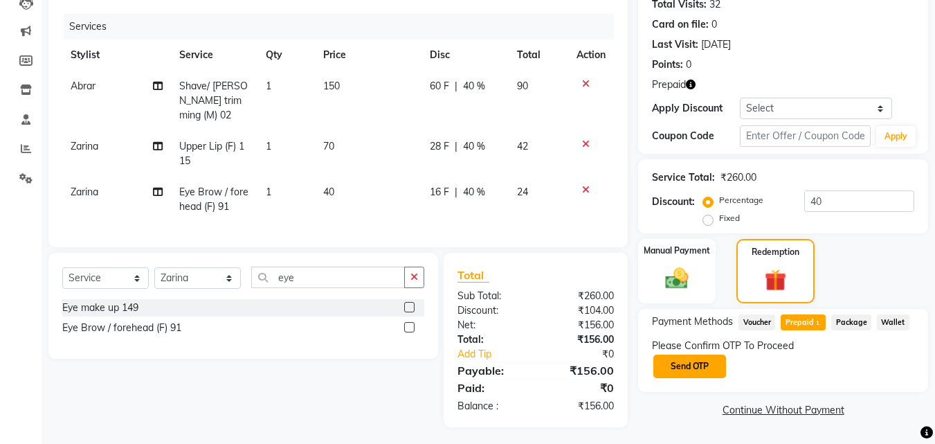
click at [685, 363] on button "Send OTP" at bounding box center [690, 366] width 73 height 24
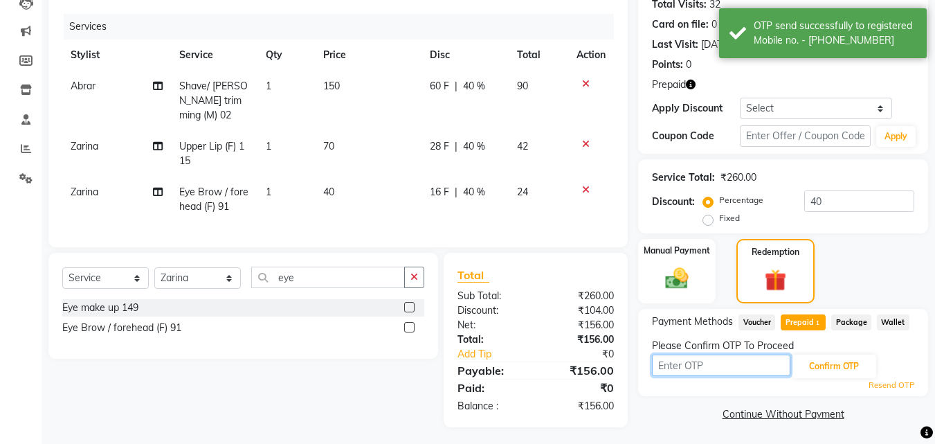
click at [685, 363] on input "text" at bounding box center [721, 364] width 138 height 21
type input "8100"
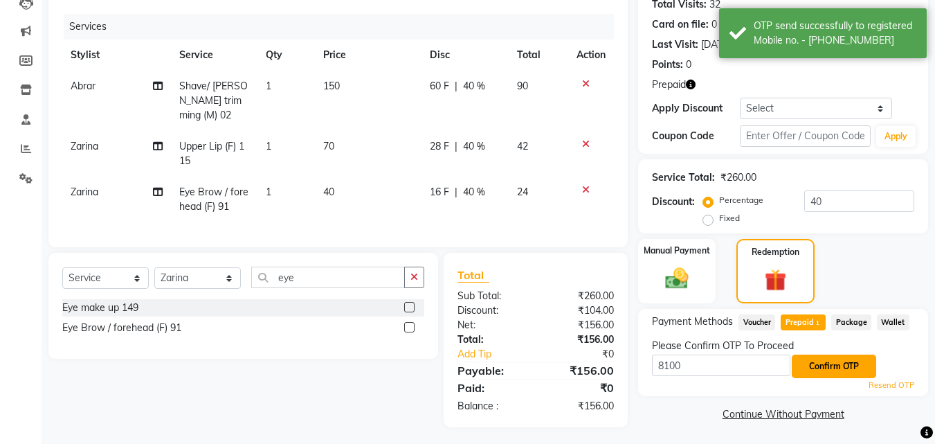
click at [847, 362] on button "Confirm OTP" at bounding box center [834, 366] width 84 height 24
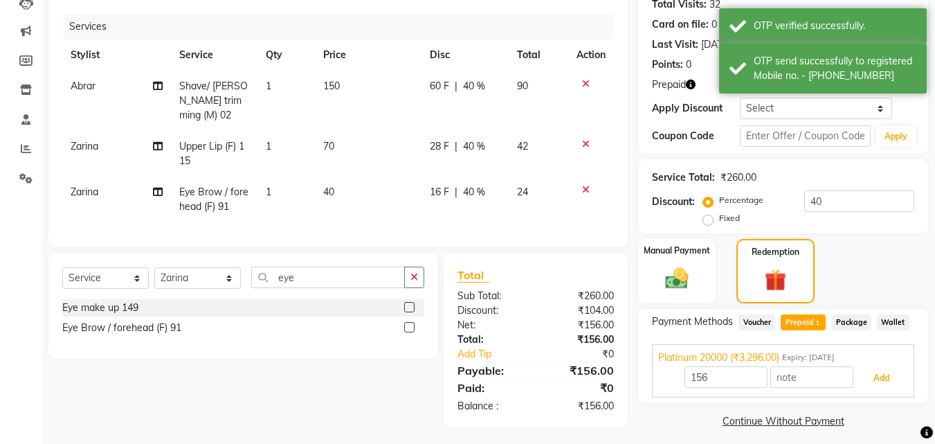
click at [887, 379] on button "Add" at bounding box center [881, 378] width 51 height 24
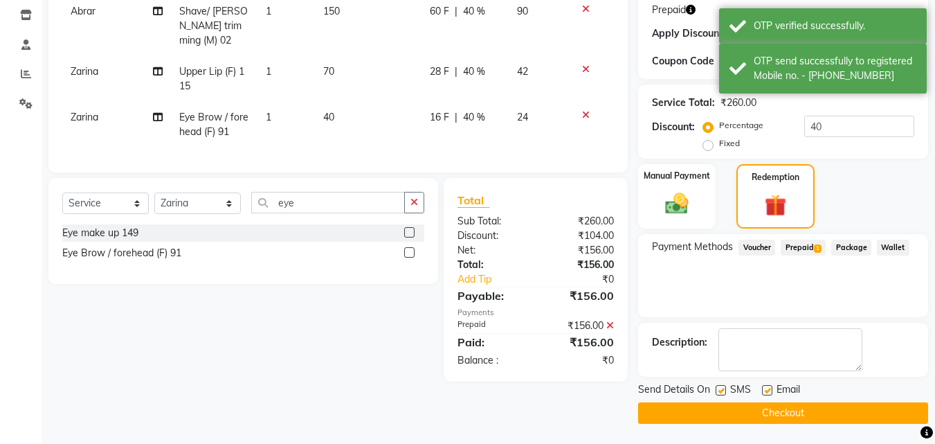
scroll to position [233, 0]
click at [758, 414] on button "Checkout" at bounding box center [783, 412] width 290 height 21
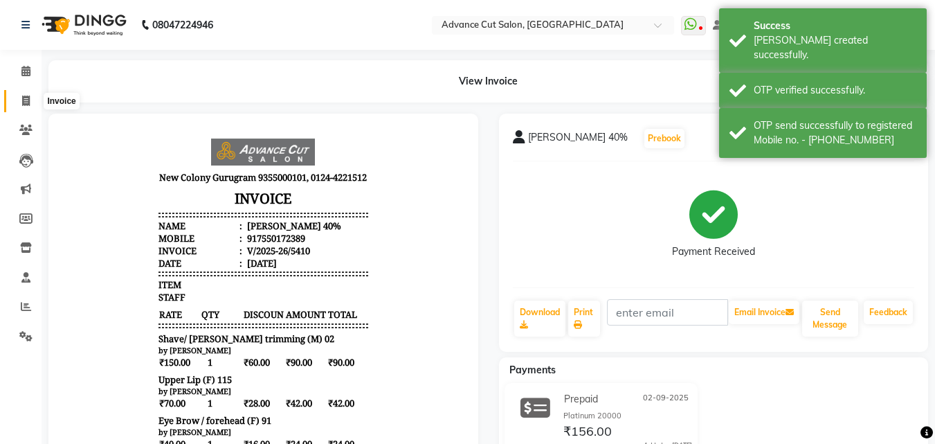
click at [29, 108] on span at bounding box center [26, 101] width 24 height 16
select select "service"
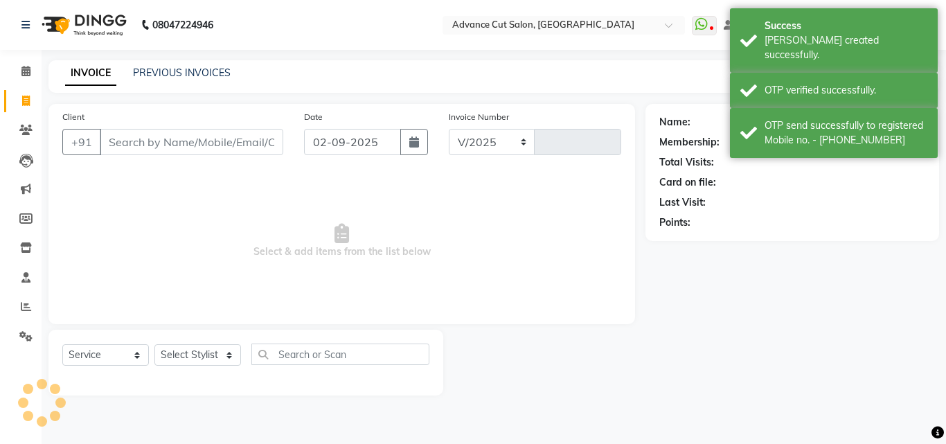
select select "922"
type input "5411"
click at [170, 71] on link "PREVIOUS INVOICES" at bounding box center [182, 72] width 98 height 12
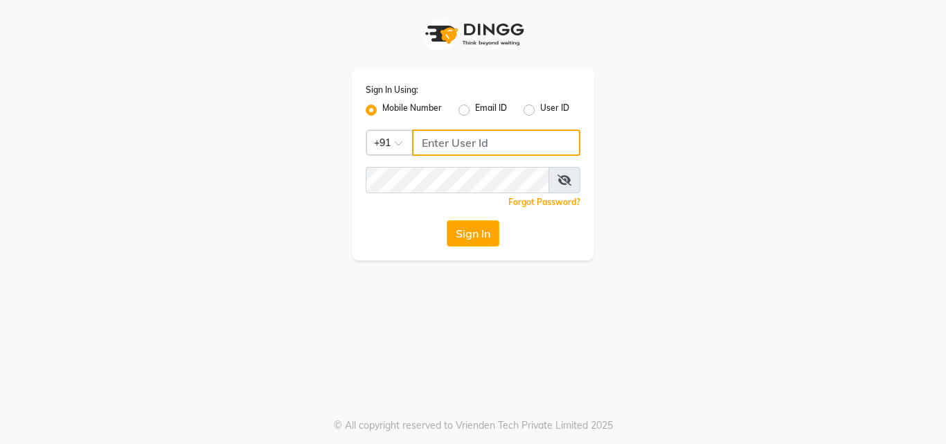
click at [445, 142] on input "Username" at bounding box center [496, 142] width 168 height 26
click at [442, 139] on input "8445771393" at bounding box center [496, 142] width 168 height 26
drag, startPoint x: 499, startPoint y: 142, endPoint x: 407, endPoint y: 139, distance: 92.1
click at [407, 139] on div "Country Code × [PHONE_NUMBER]" at bounding box center [473, 142] width 215 height 26
type input "8445771393"
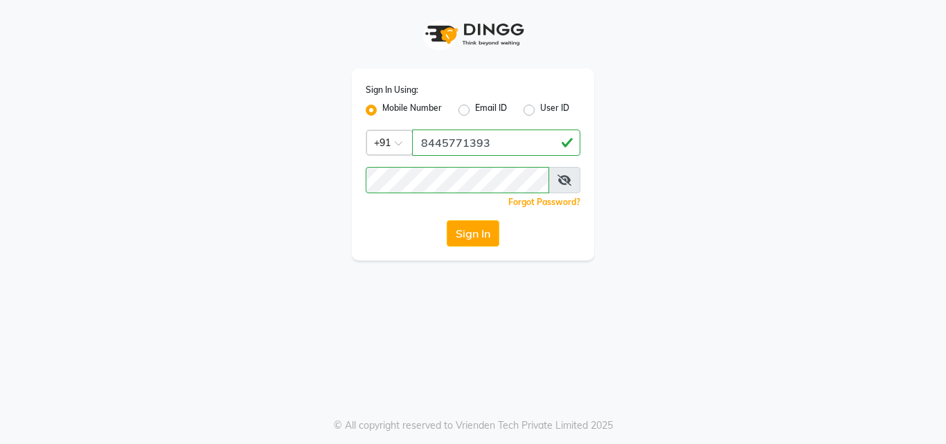
click at [485, 233] on button "Sign In" at bounding box center [473, 233] width 53 height 26
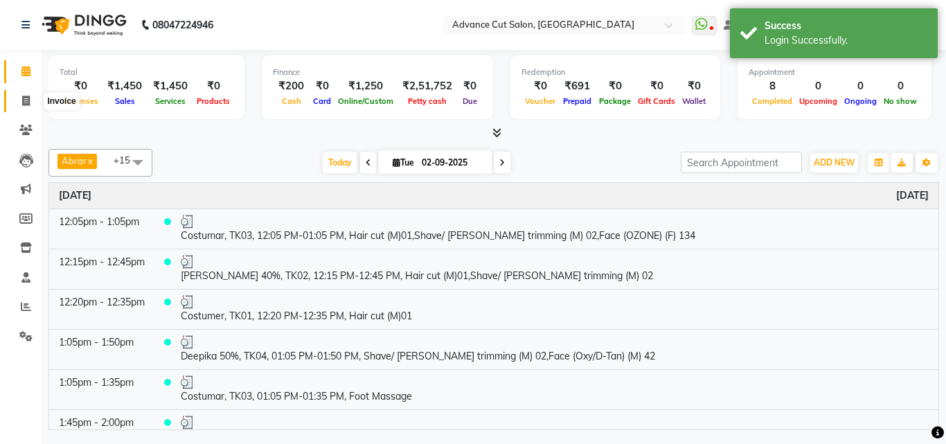
click at [23, 102] on icon at bounding box center [26, 101] width 8 height 10
select select "service"
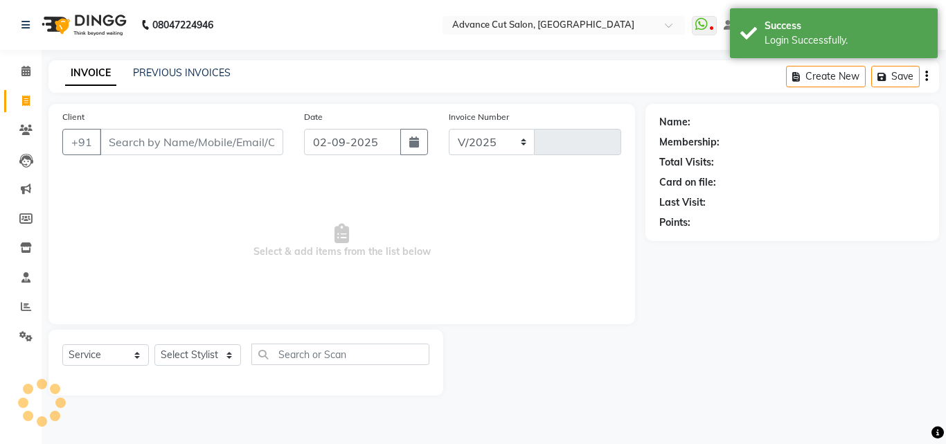
select select "922"
type input "5411"
click at [159, 78] on div "INVOICE PREVIOUS INVOICES" at bounding box center [147, 74] width 199 height 16
click at [161, 75] on link "PREVIOUS INVOICES" at bounding box center [182, 72] width 98 height 12
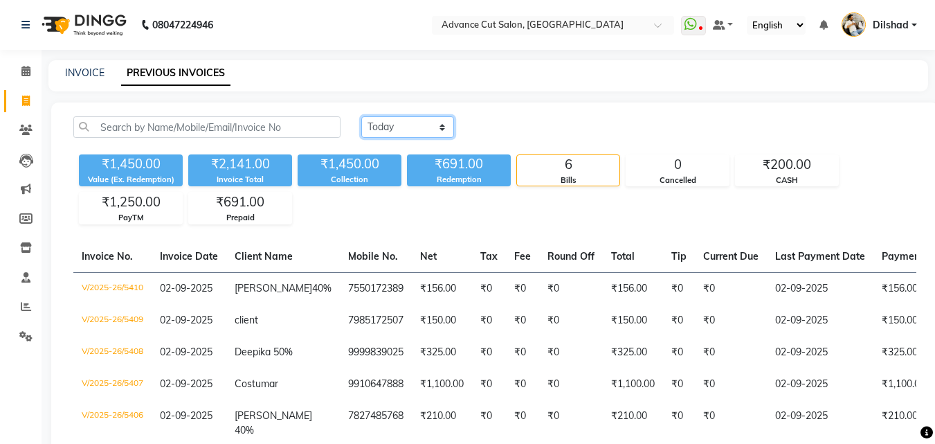
click at [413, 130] on select "[DATE] [DATE] Custom Range" at bounding box center [407, 126] width 93 height 21
select select "[DATE]"
click at [361, 116] on select "[DATE] [DATE] Custom Range" at bounding box center [407, 126] width 93 height 21
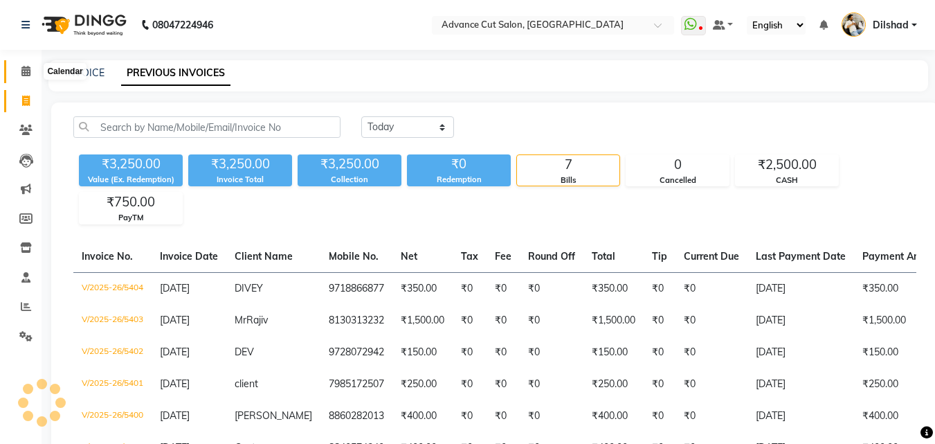
click at [28, 71] on icon at bounding box center [25, 71] width 9 height 10
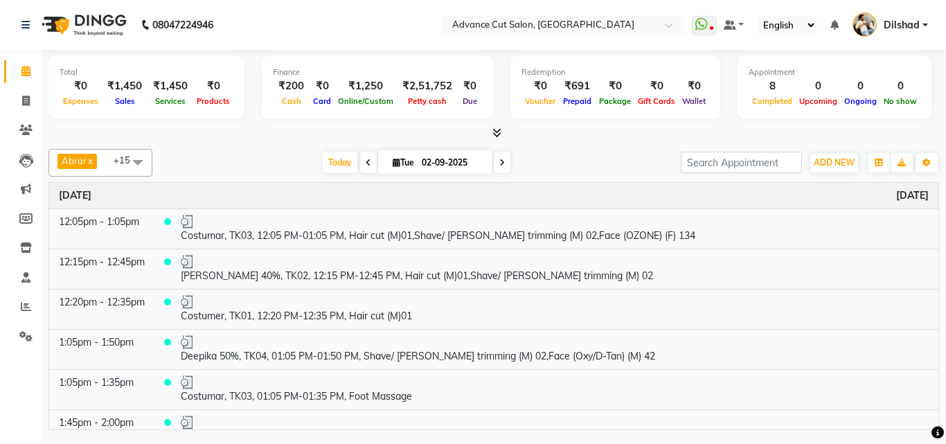
click at [496, 131] on icon at bounding box center [496, 132] width 9 height 10
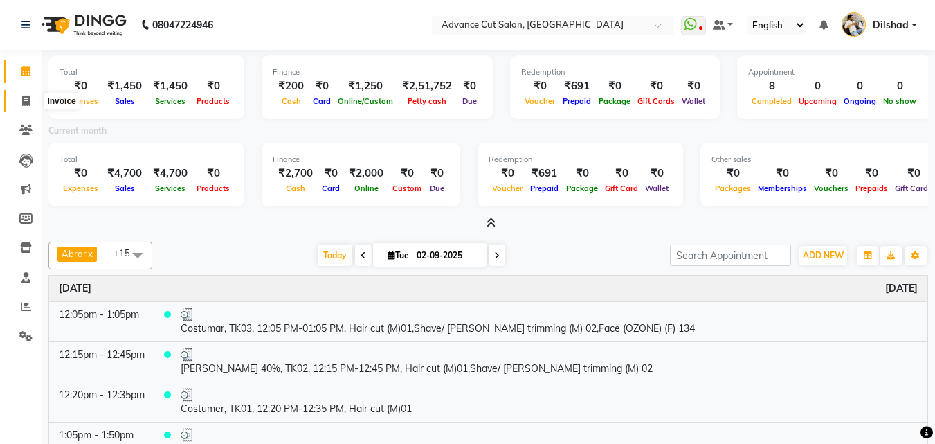
click at [33, 98] on span at bounding box center [26, 101] width 24 height 16
select select "service"
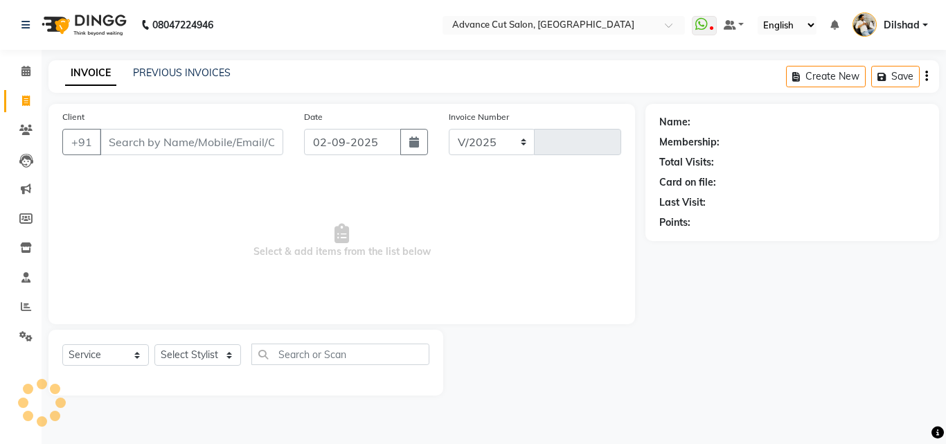
select select "922"
type input "5411"
click at [170, 71] on link "PREVIOUS INVOICES" at bounding box center [182, 72] width 98 height 12
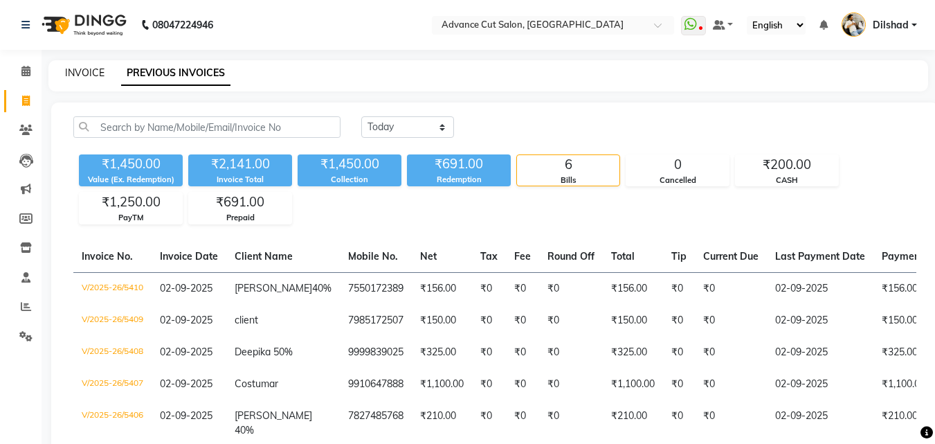
click at [80, 73] on link "INVOICE" at bounding box center [84, 72] width 39 height 12
select select "service"
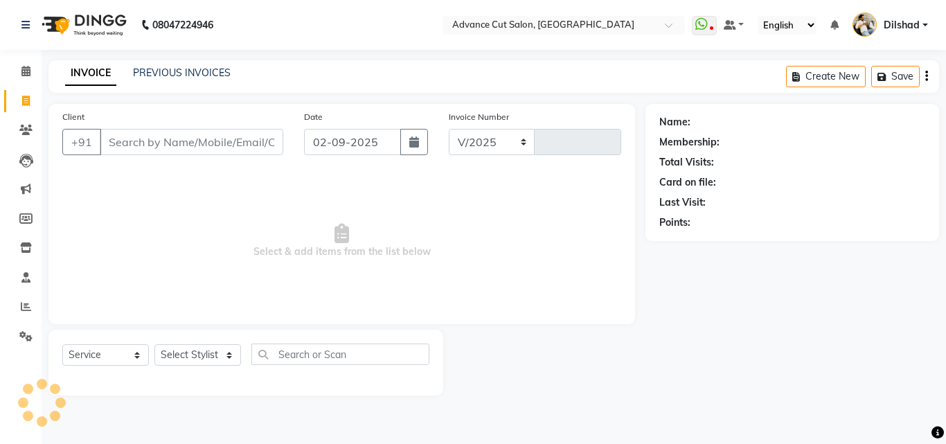
select select "922"
type input "5411"
click at [206, 69] on link "PREVIOUS INVOICES" at bounding box center [182, 72] width 98 height 12
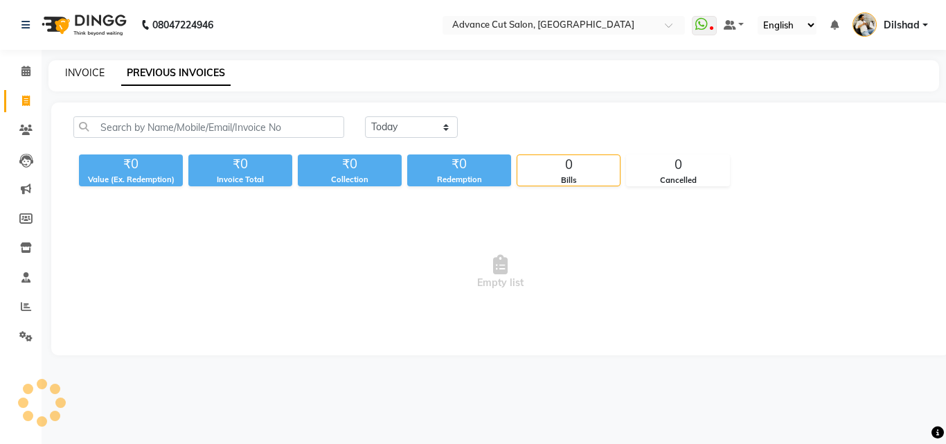
click at [73, 75] on link "INVOICE" at bounding box center [84, 72] width 39 height 12
select select "922"
select select "service"
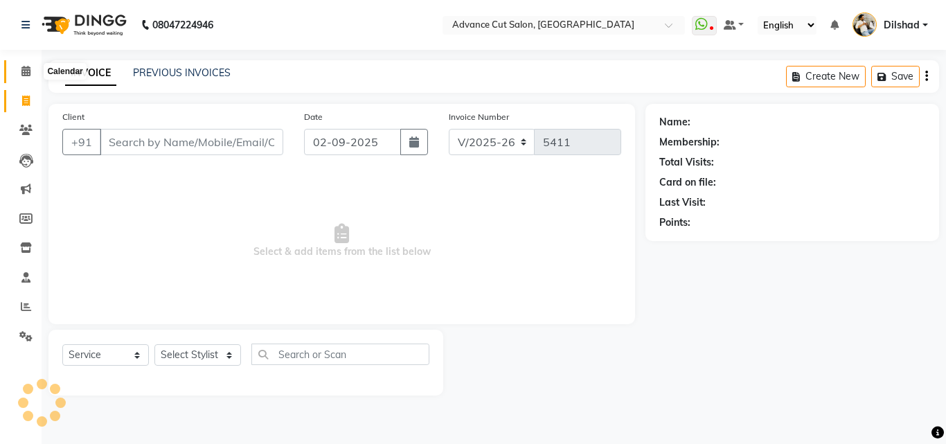
click at [22, 70] on icon at bounding box center [25, 71] width 9 height 10
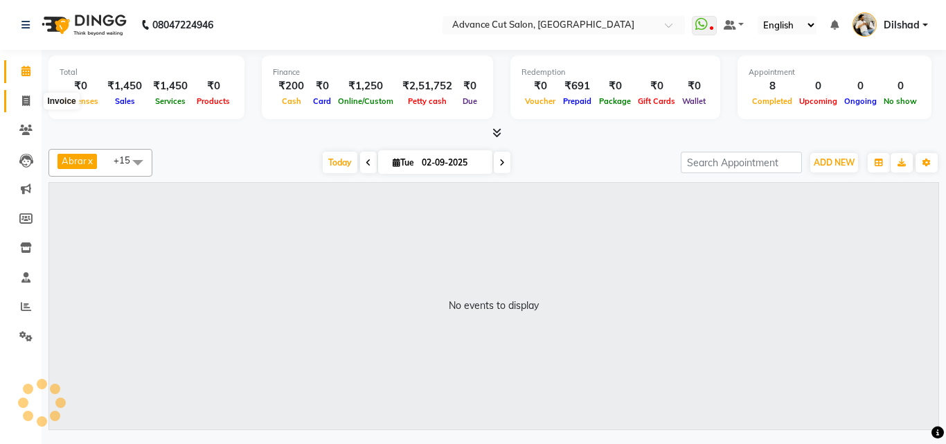
click at [21, 101] on span at bounding box center [26, 101] width 24 height 16
select select "922"
select select "service"
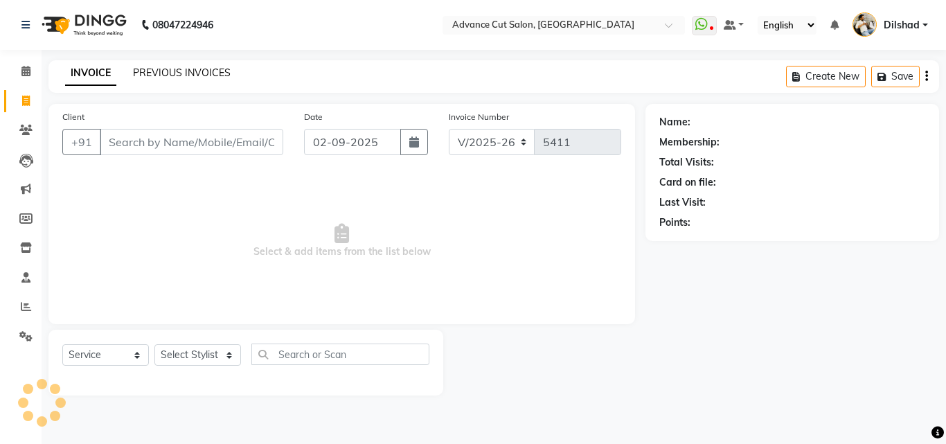
click at [163, 77] on link "PREVIOUS INVOICES" at bounding box center [182, 72] width 98 height 12
